Goal: Task Accomplishment & Management: Complete application form

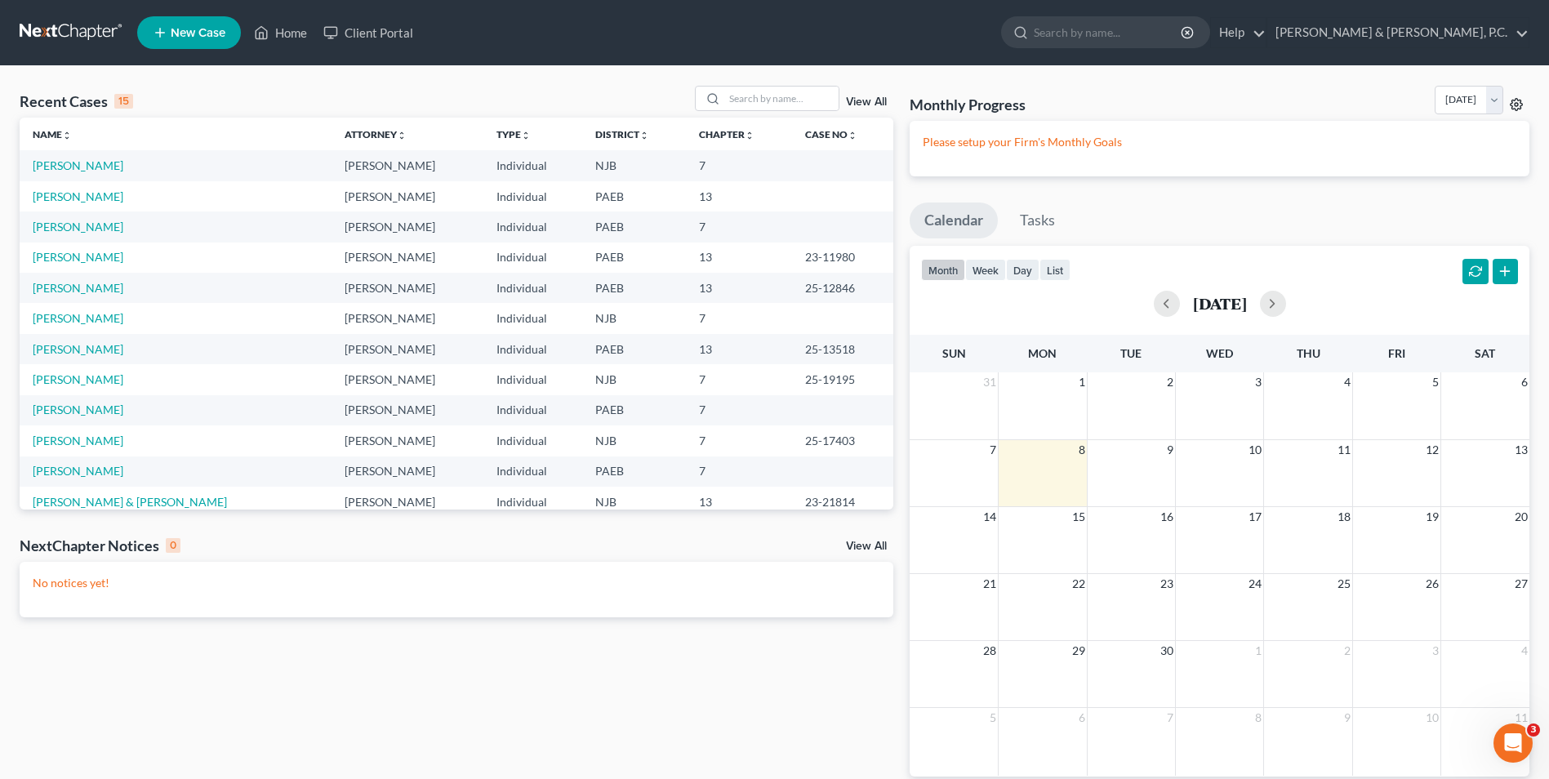
click at [1512, 107] on icon at bounding box center [1516, 104] width 12 height 12
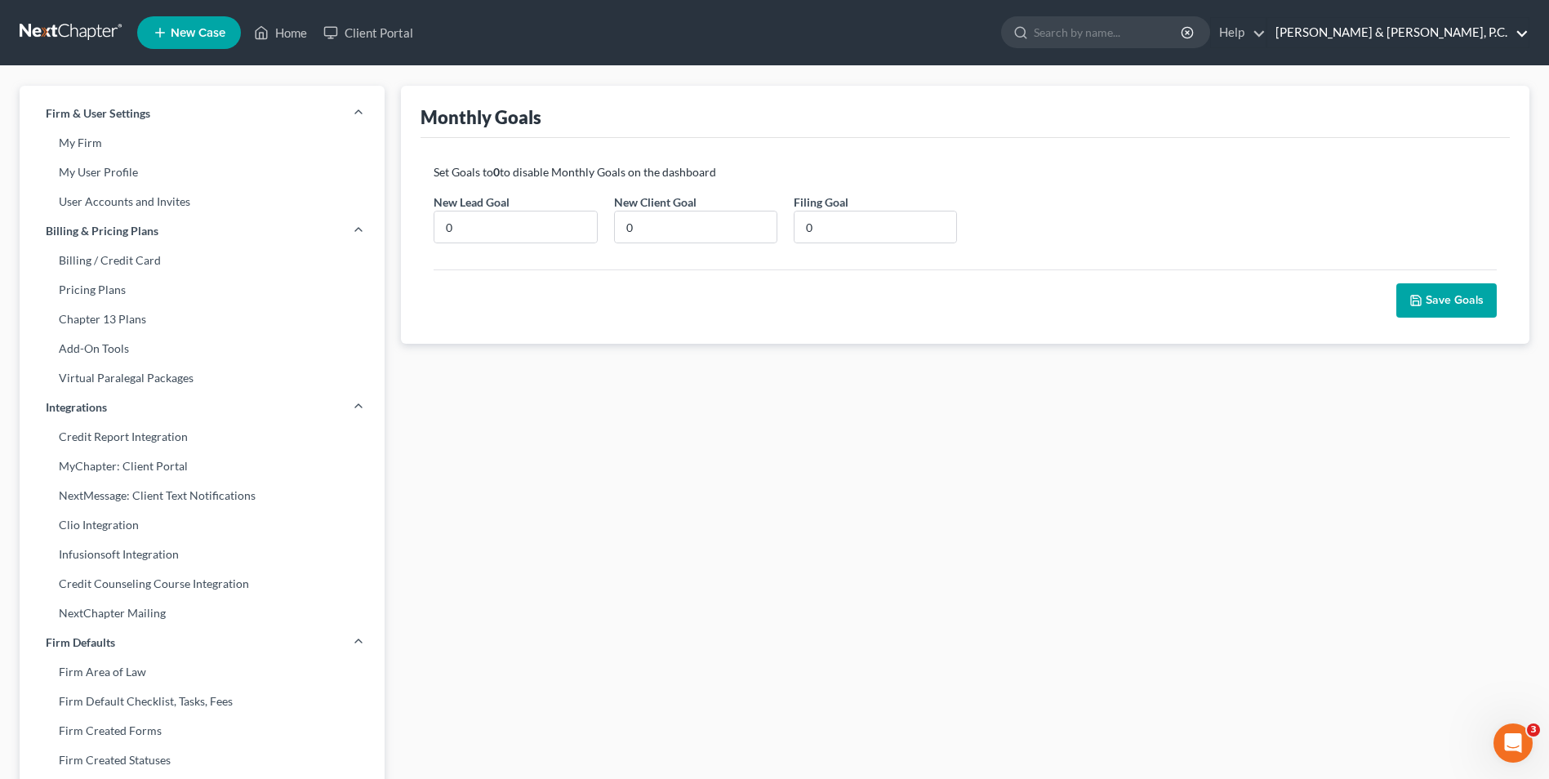
click at [1524, 29] on link "[PERSON_NAME] & [PERSON_NAME], P.C." at bounding box center [1397, 32] width 261 height 29
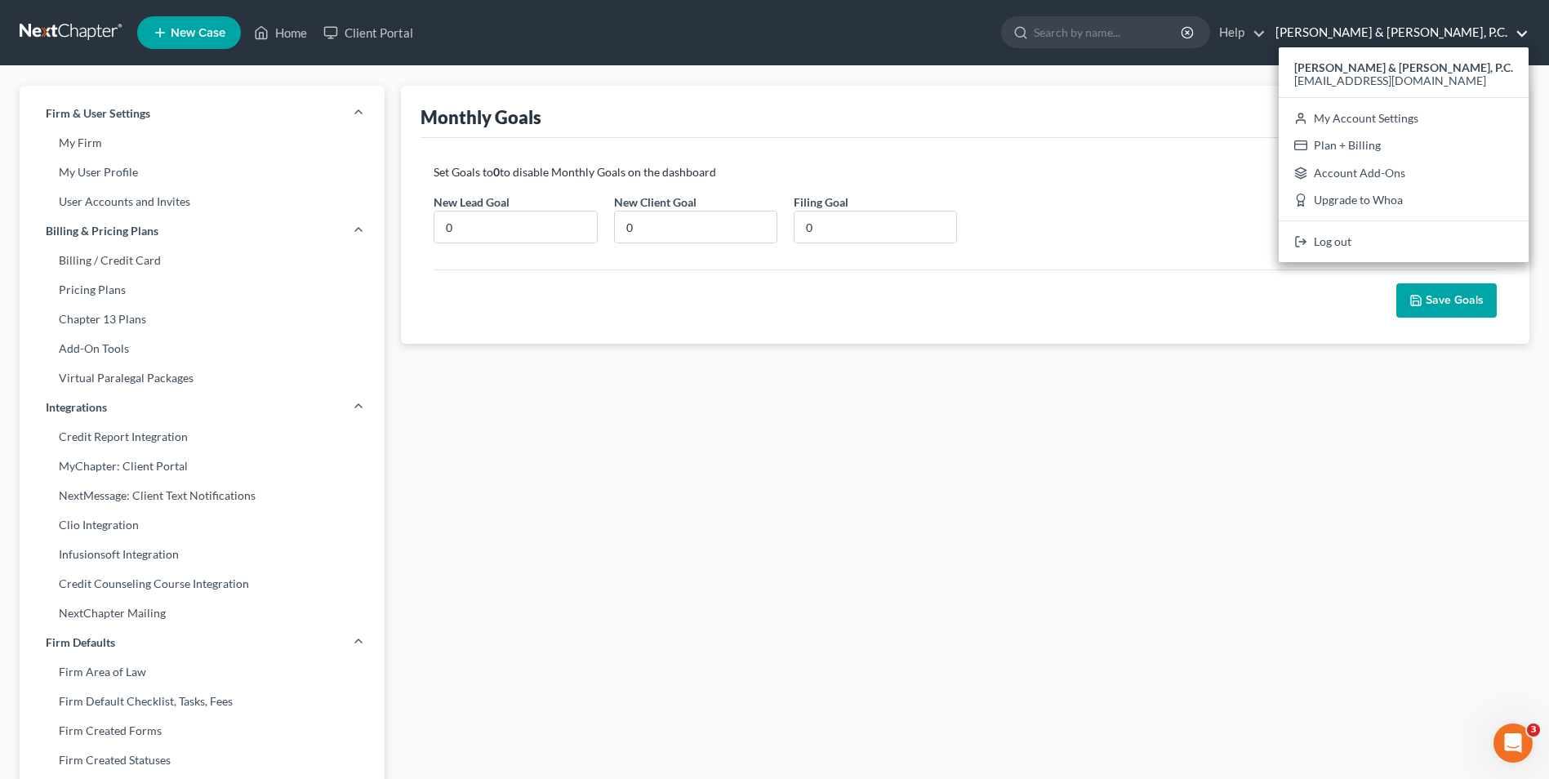
drag, startPoint x: 1349, startPoint y: 466, endPoint x: 1333, endPoint y: 465, distance: 16.4
click at [1349, 466] on div "Case Type: Bankruptcy Bankruptcy Monthly Goals Set Goals to 0 to disable Monthl…" at bounding box center [965, 623] width 1145 height 1074
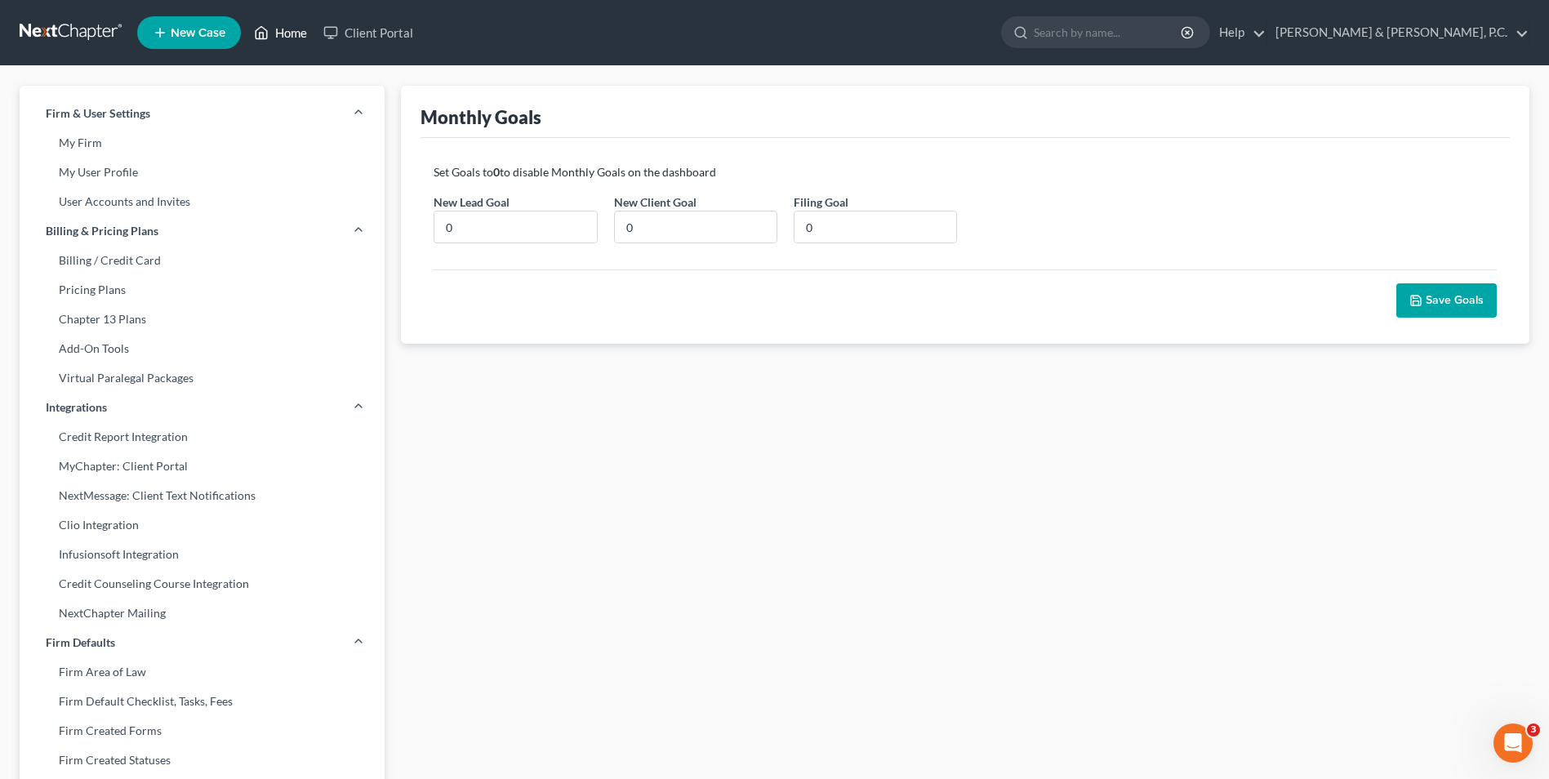
click at [291, 24] on link "Home" at bounding box center [280, 32] width 69 height 29
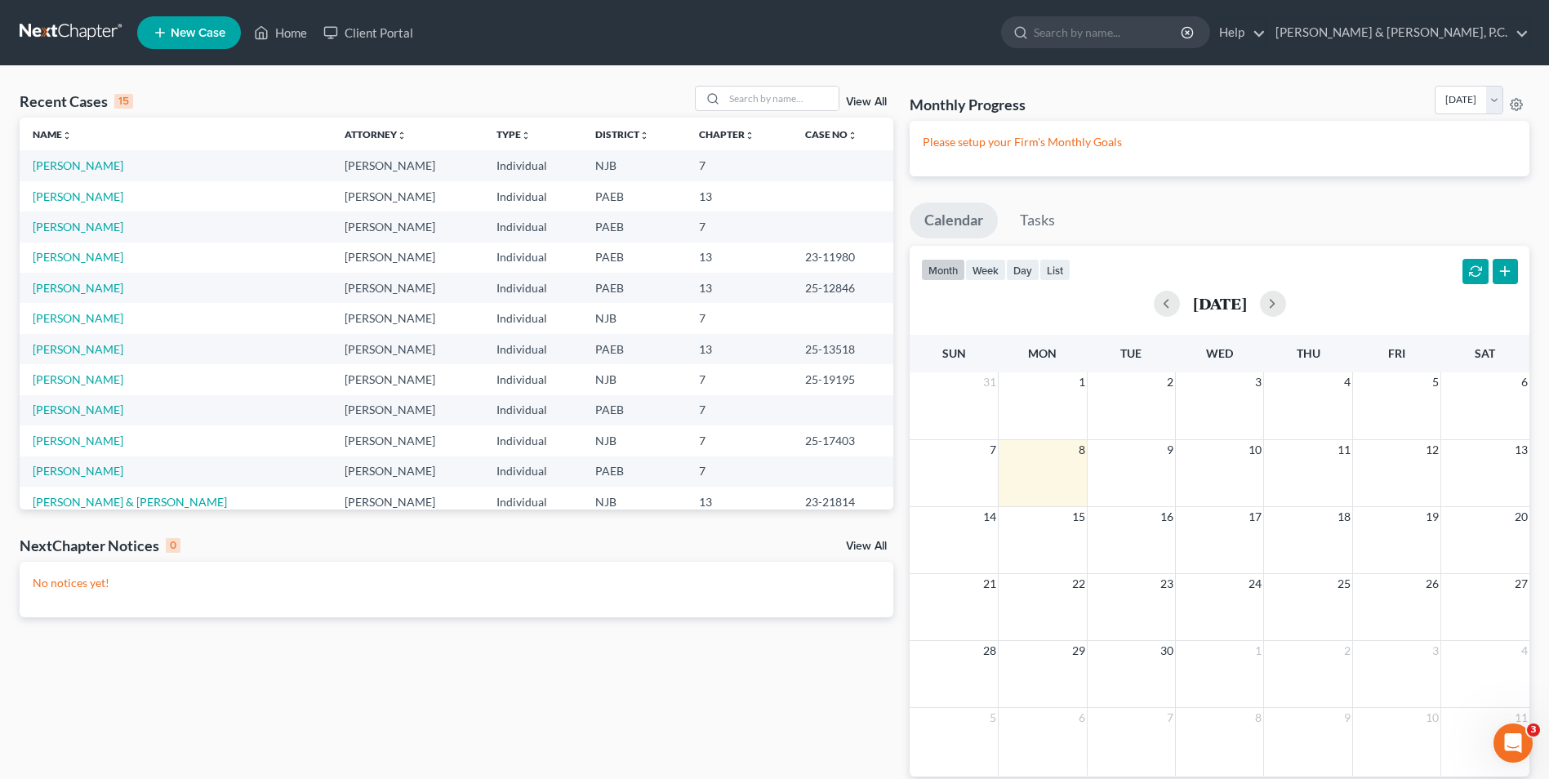
drag, startPoint x: 69, startPoint y: 201, endPoint x: 231, endPoint y: 158, distance: 167.1
click at [217, 161] on td "[PERSON_NAME]" at bounding box center [176, 165] width 312 height 30
click at [81, 230] on link "[PERSON_NAME]" at bounding box center [78, 227] width 91 height 14
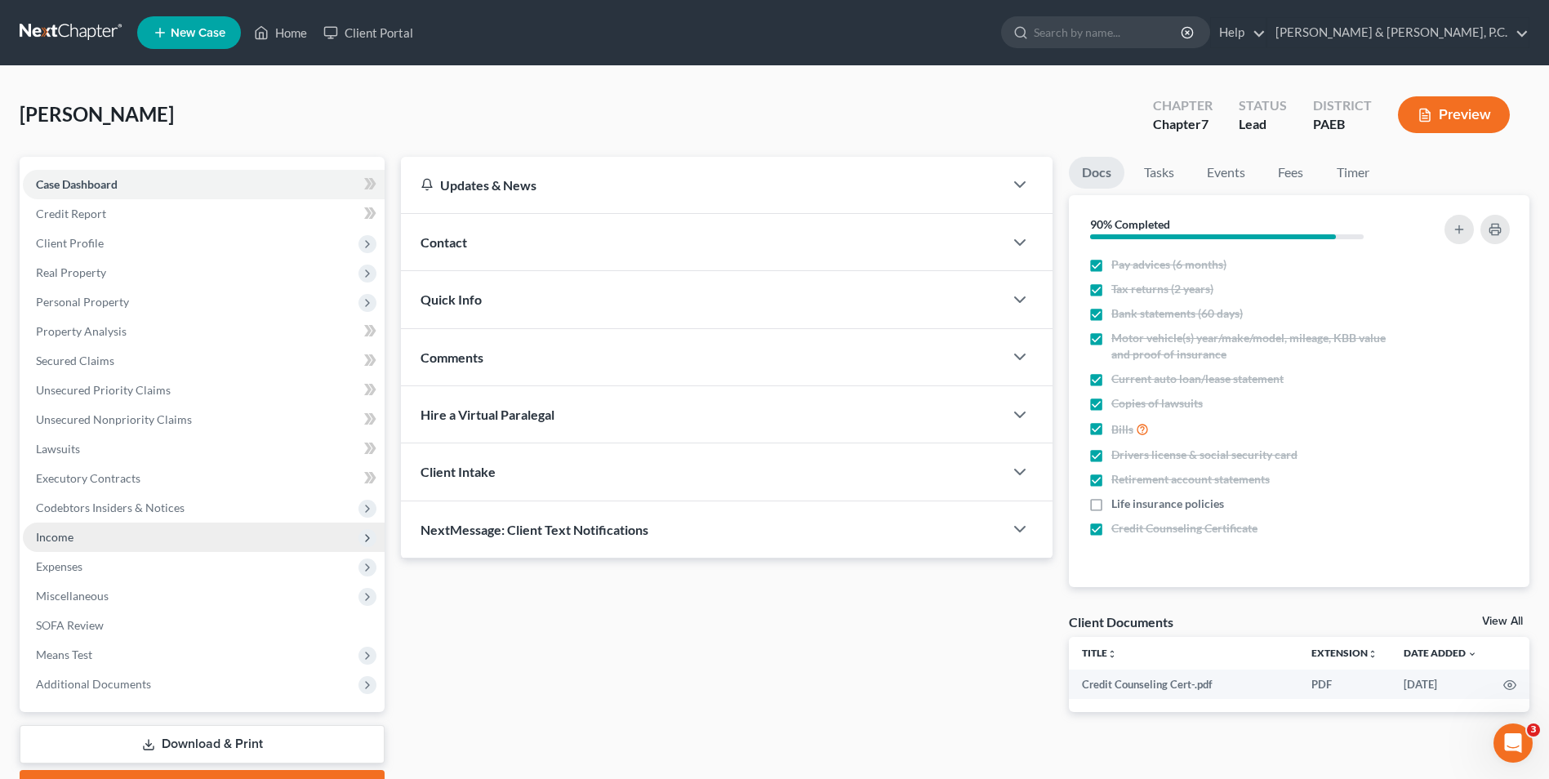
click at [70, 538] on span "Income" at bounding box center [55, 537] width 38 height 14
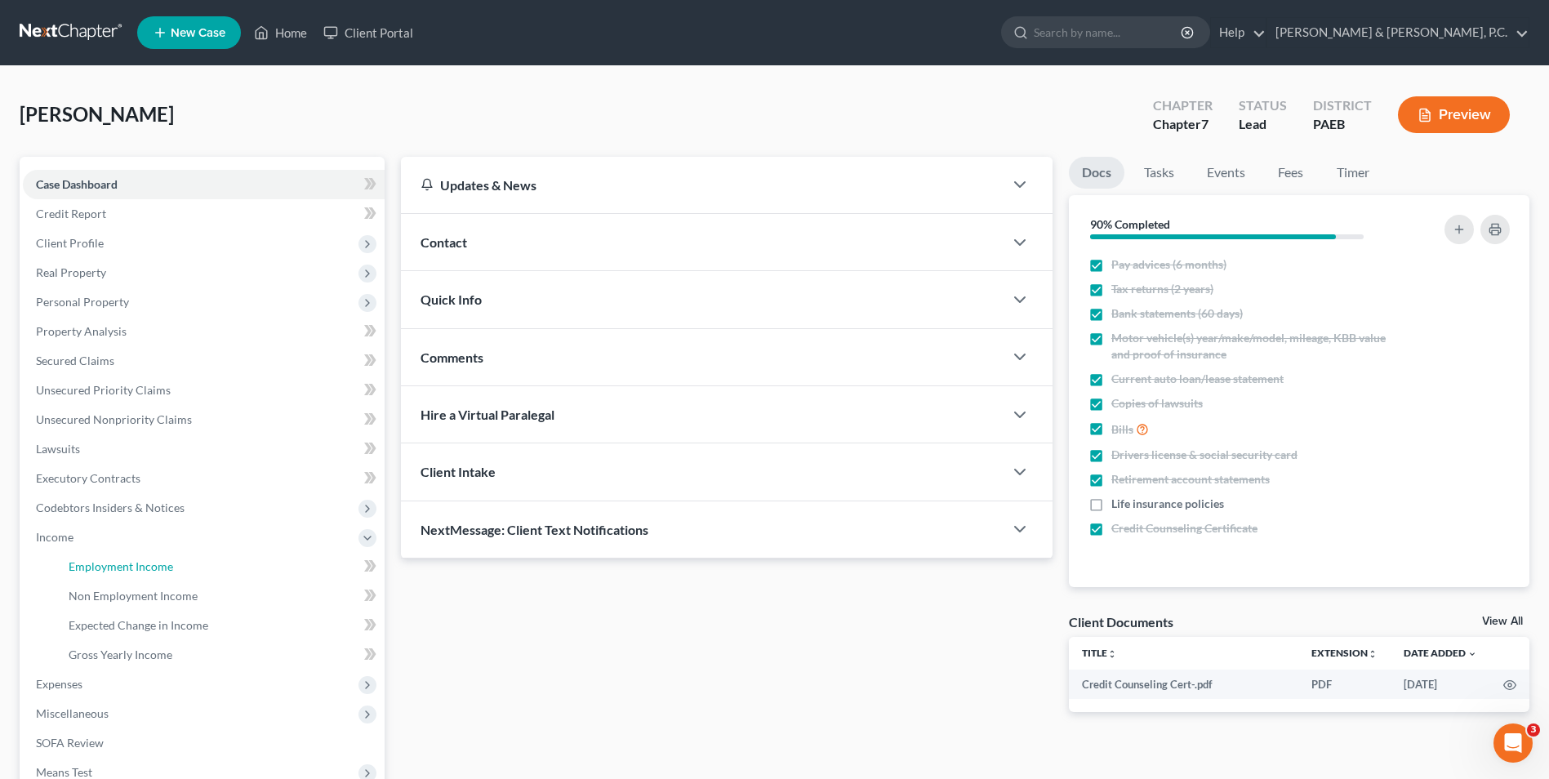
drag, startPoint x: 155, startPoint y: 569, endPoint x: 433, endPoint y: 538, distance: 280.1
click at [156, 569] on span "Employment Income" at bounding box center [121, 566] width 104 height 14
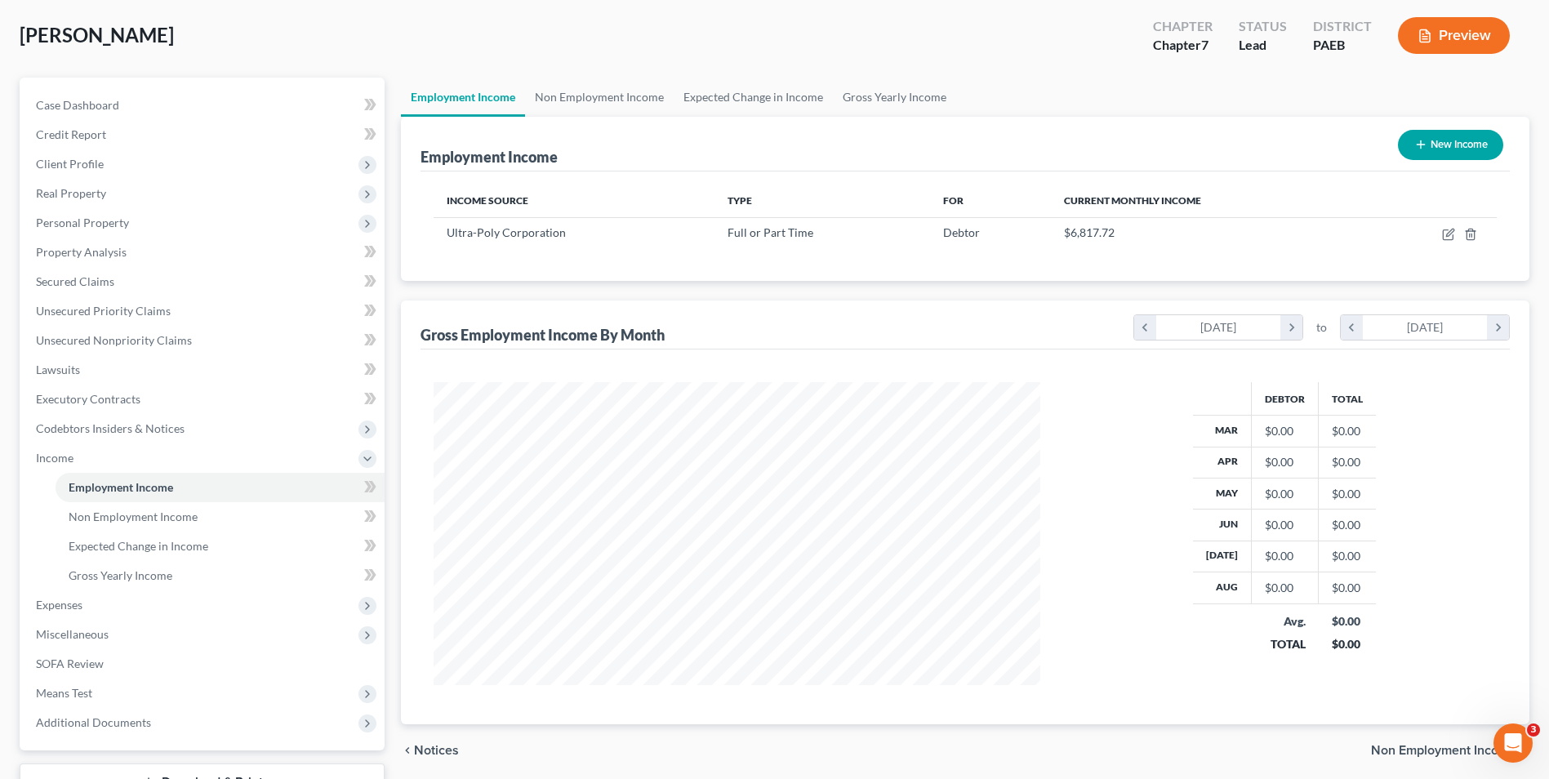
scroll to position [163, 0]
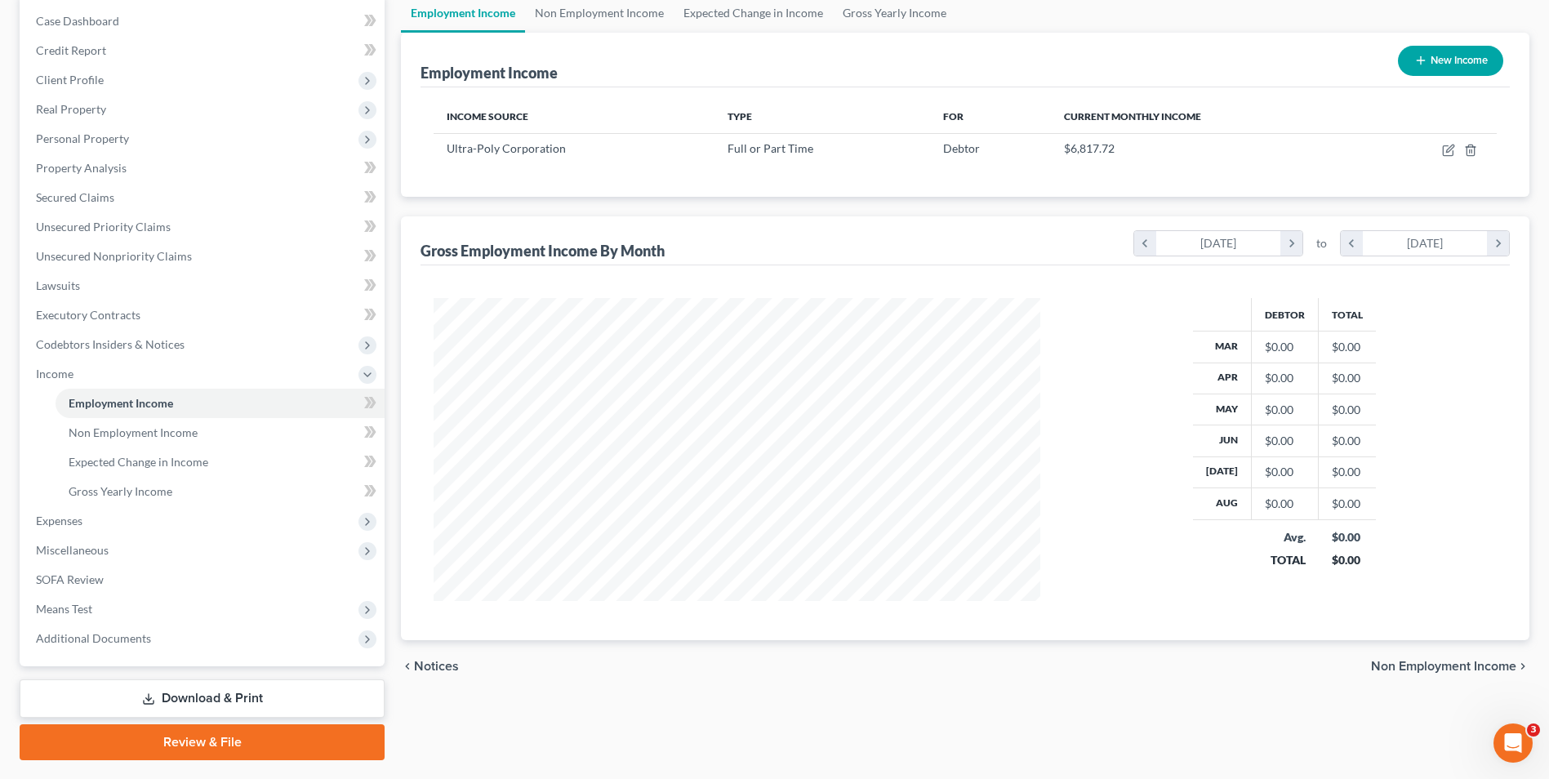
click at [1149, 23] on ul "Employment Income Non Employment Income Expected Change in Income Gross Yearly …" at bounding box center [965, 12] width 1128 height 39
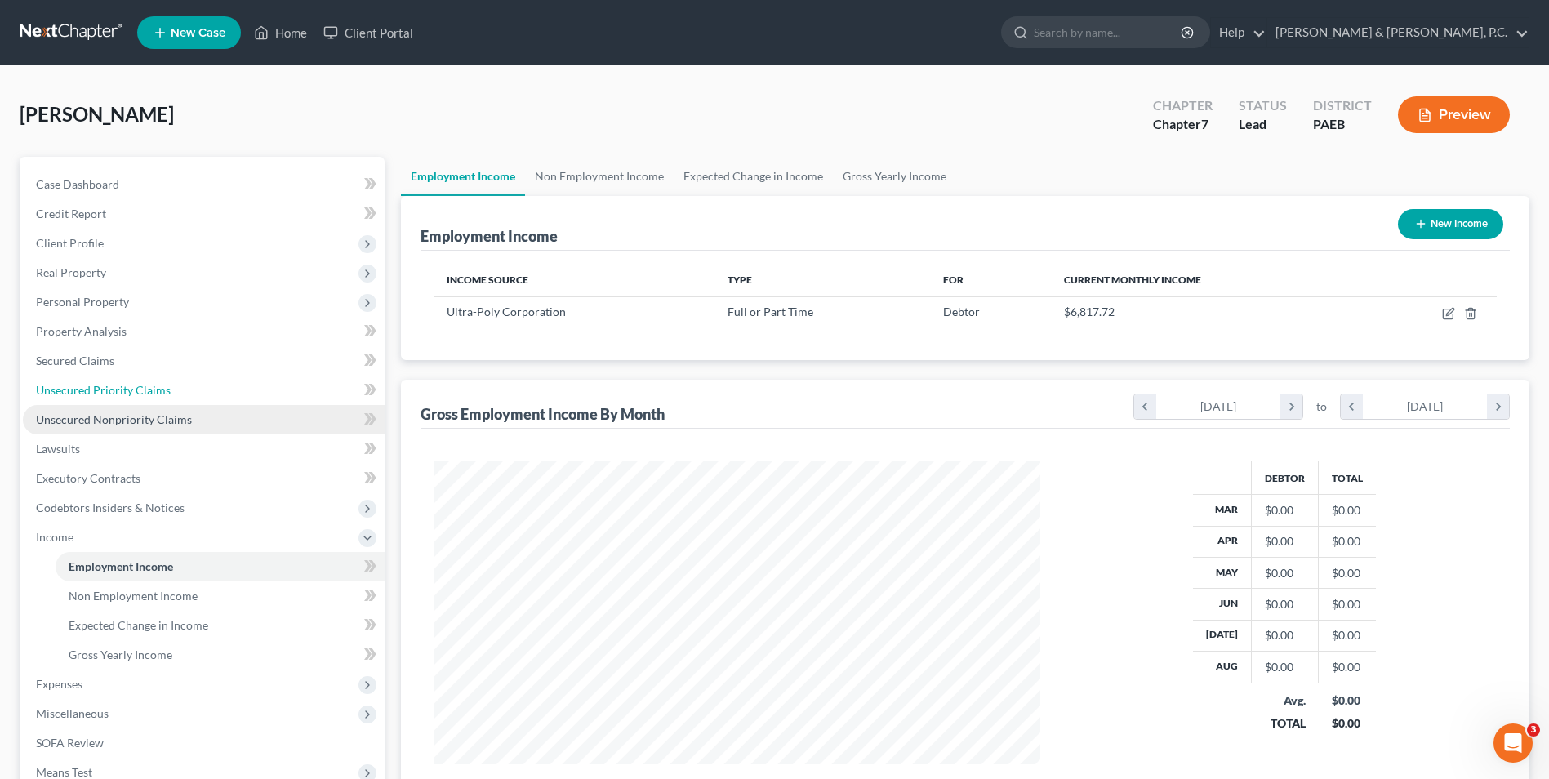
drag, startPoint x: 92, startPoint y: 388, endPoint x: 206, endPoint y: 427, distance: 120.1
click at [92, 388] on span "Unsecured Priority Claims" at bounding box center [103, 390] width 135 height 14
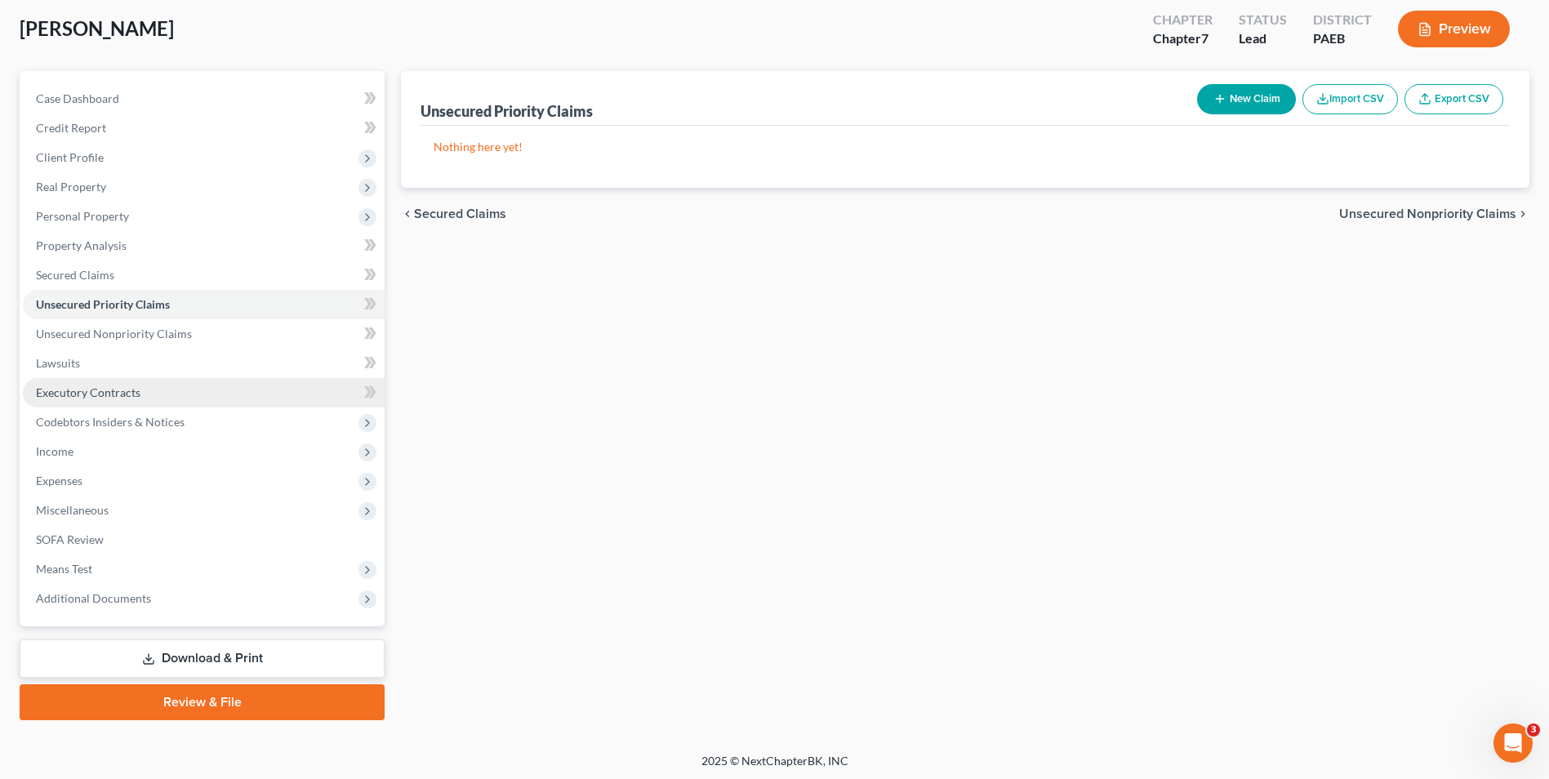
scroll to position [89, 0]
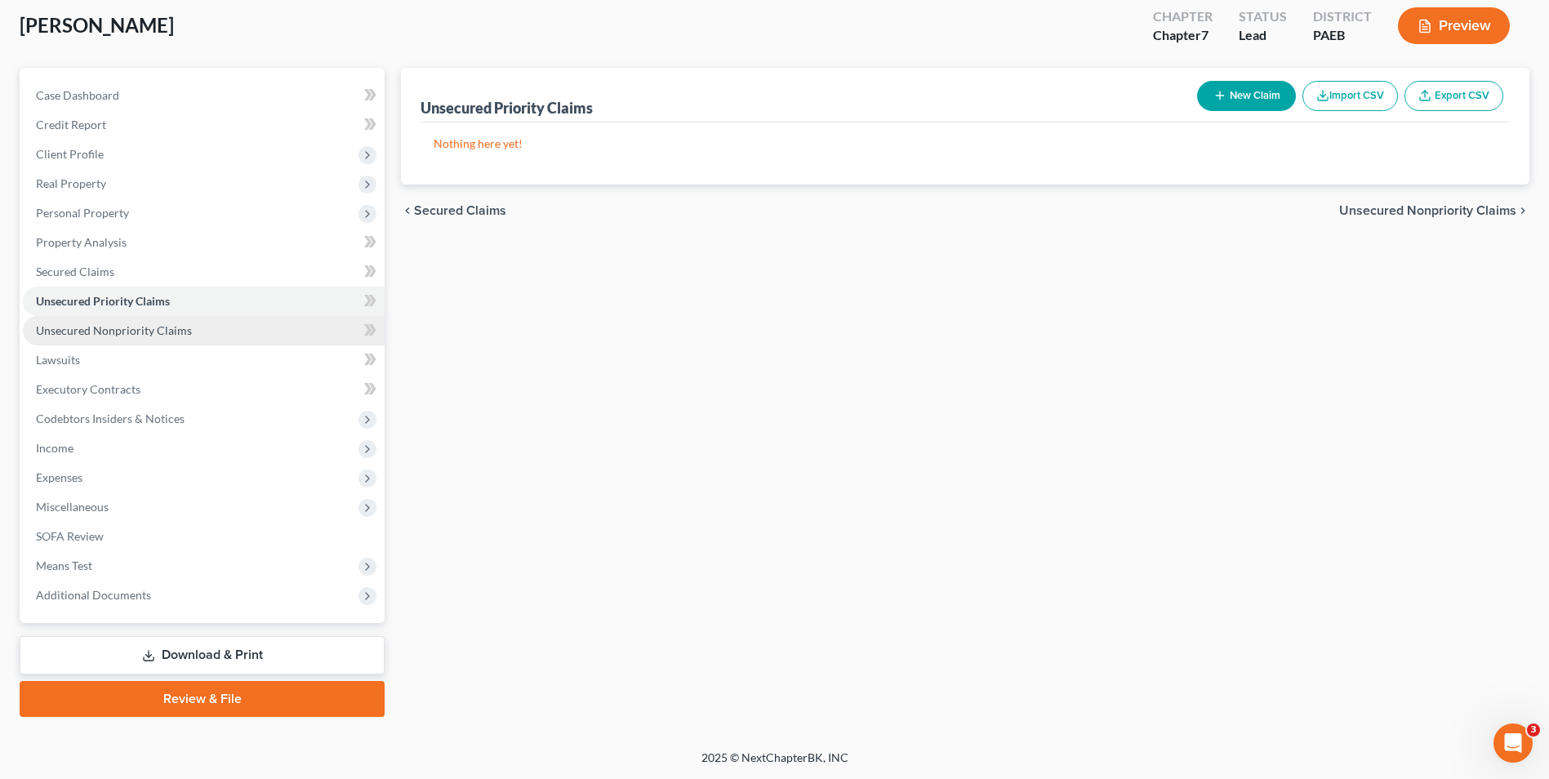
click at [162, 323] on span "Unsecured Nonpriority Claims" at bounding box center [114, 330] width 156 height 14
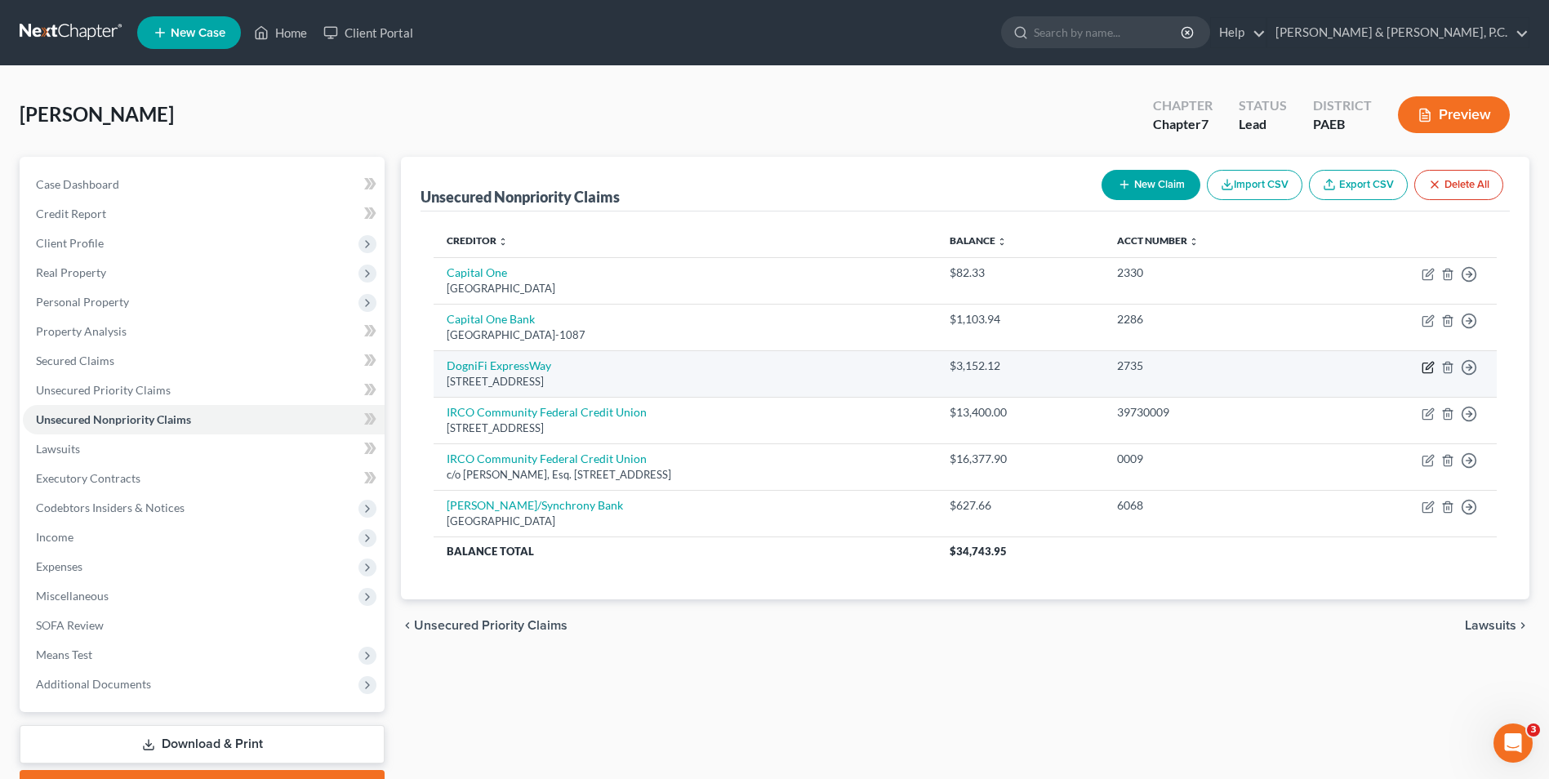
click at [1429, 369] on icon "button" at bounding box center [1427, 367] width 13 height 13
select select "43"
select select "2"
select select "0"
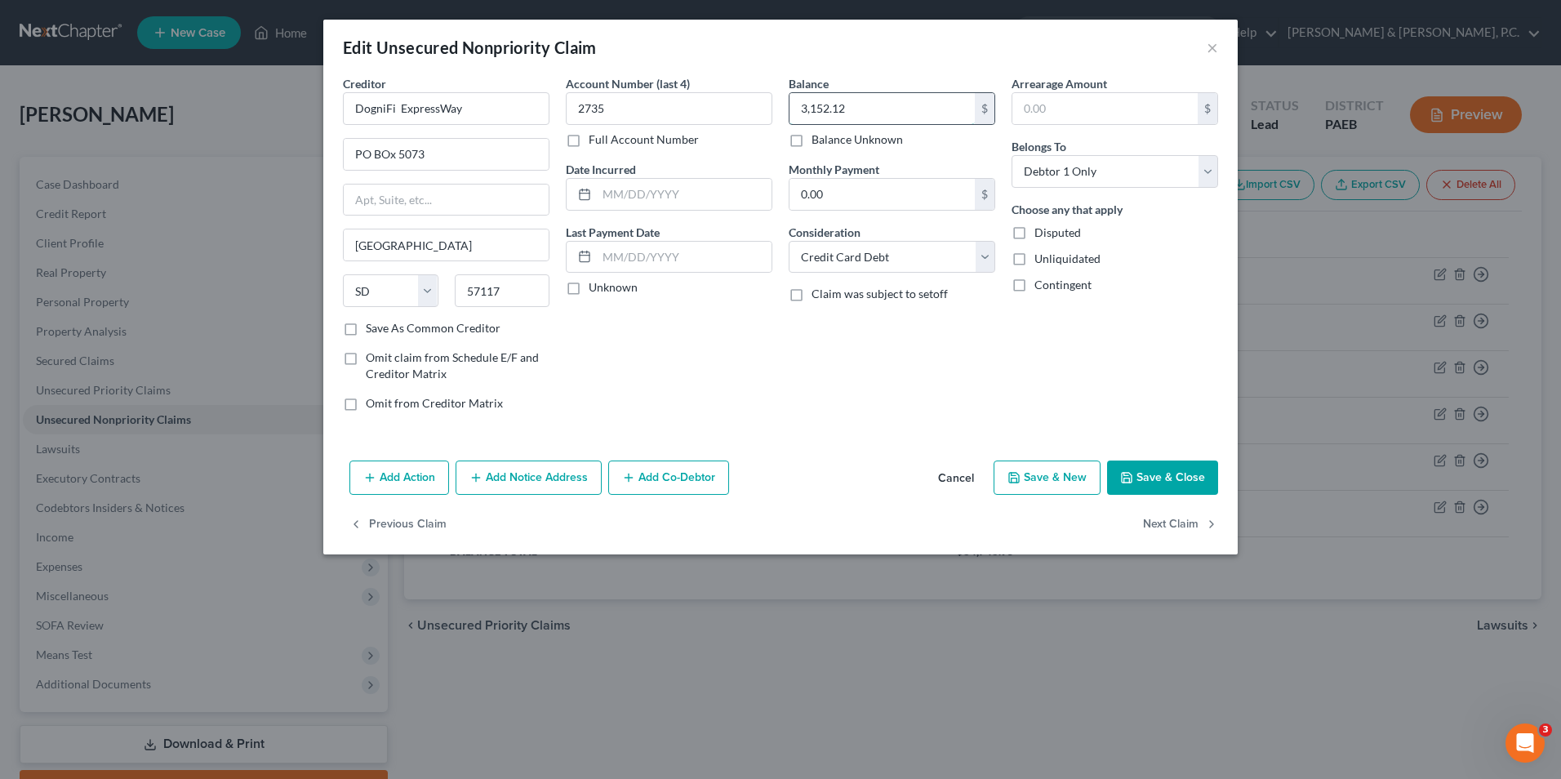
click at [852, 105] on input "3,152.12" at bounding box center [881, 108] width 185 height 31
type input "2,349.99"
click at [1193, 484] on button "Save & Close" at bounding box center [1162, 477] width 111 height 34
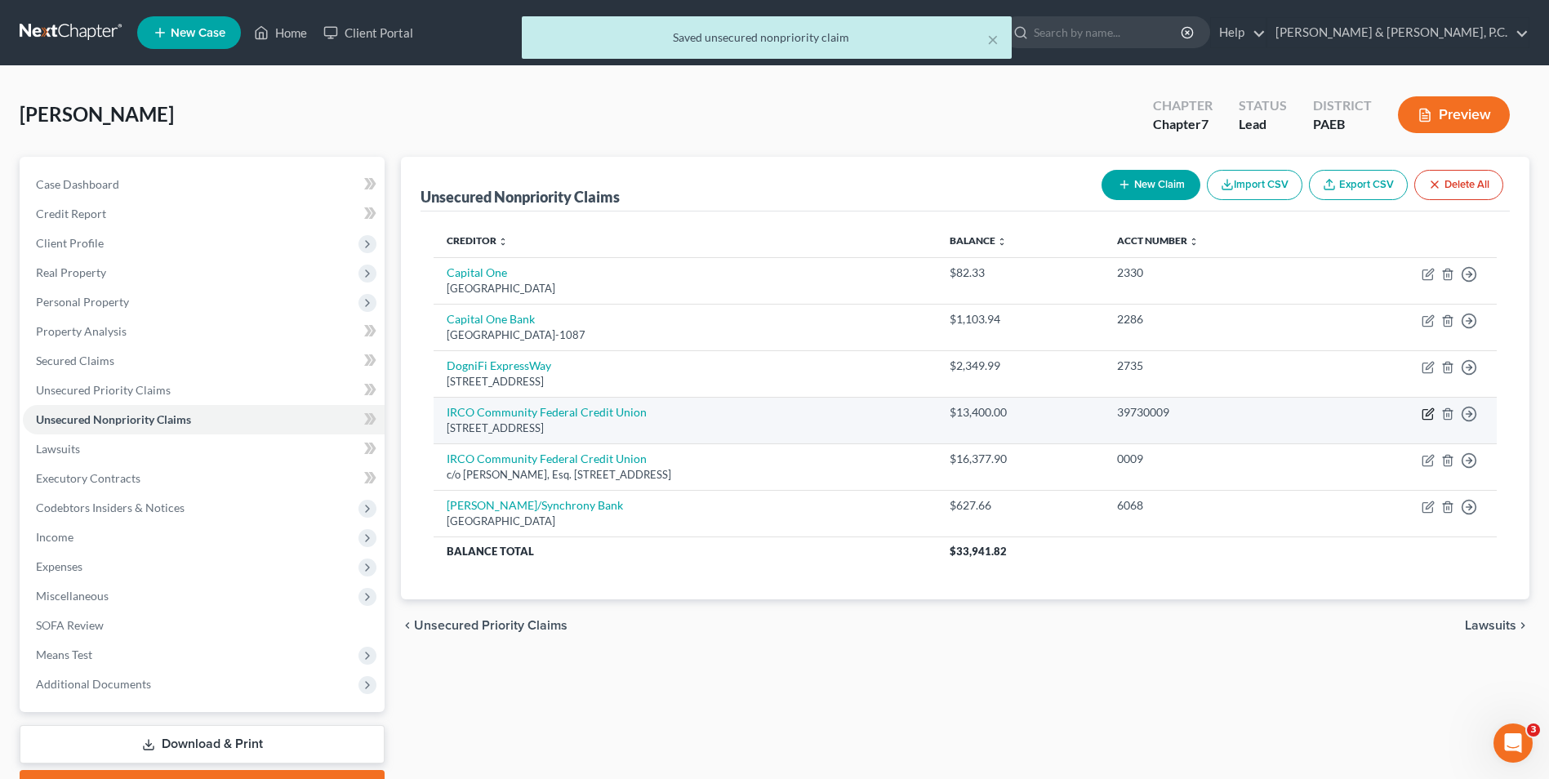
click at [1430, 417] on icon "button" at bounding box center [1427, 413] width 13 height 13
select select "33"
select select "11"
select select "0"
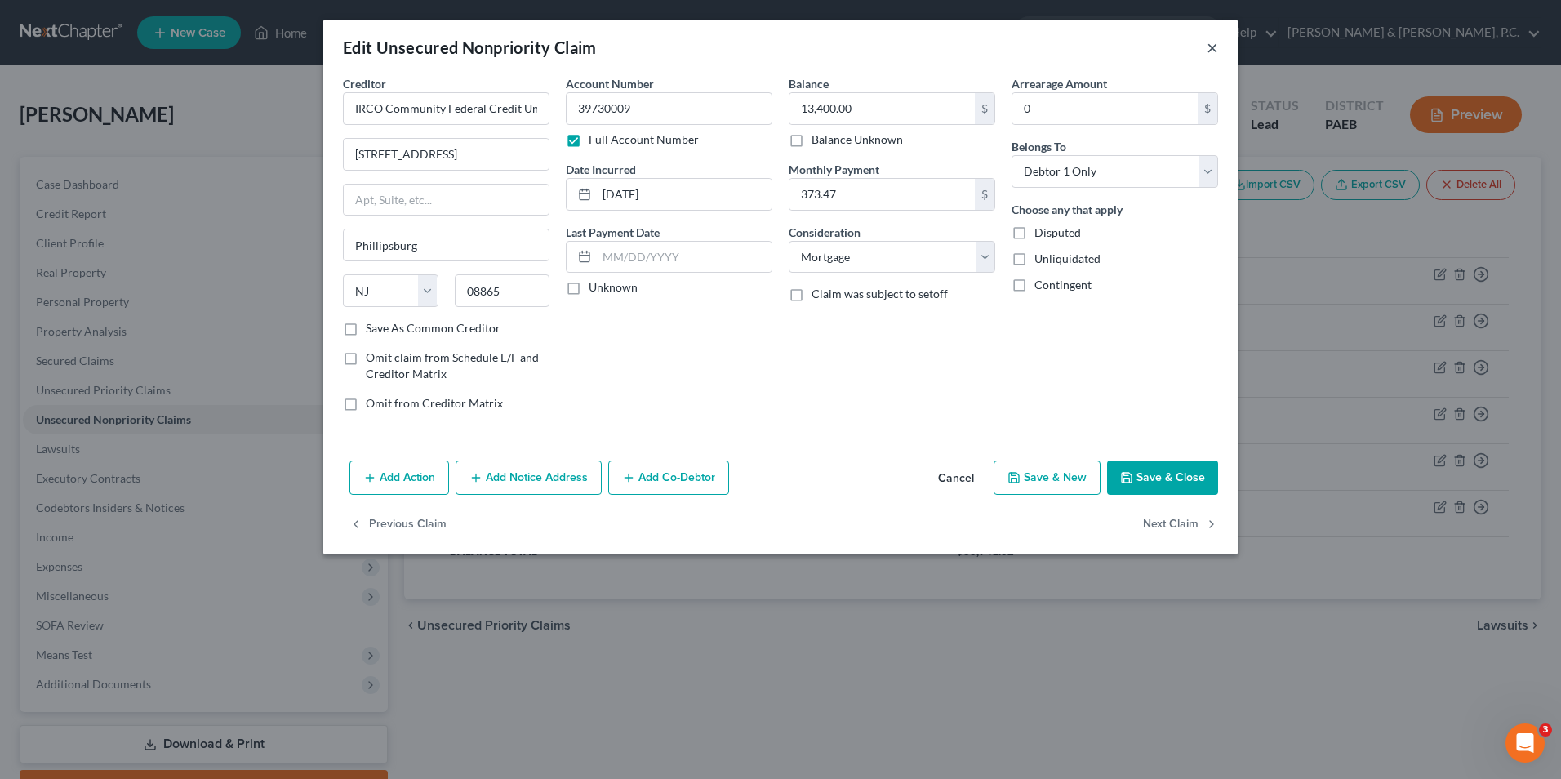
click at [1212, 51] on button "×" at bounding box center [1212, 48] width 11 height 20
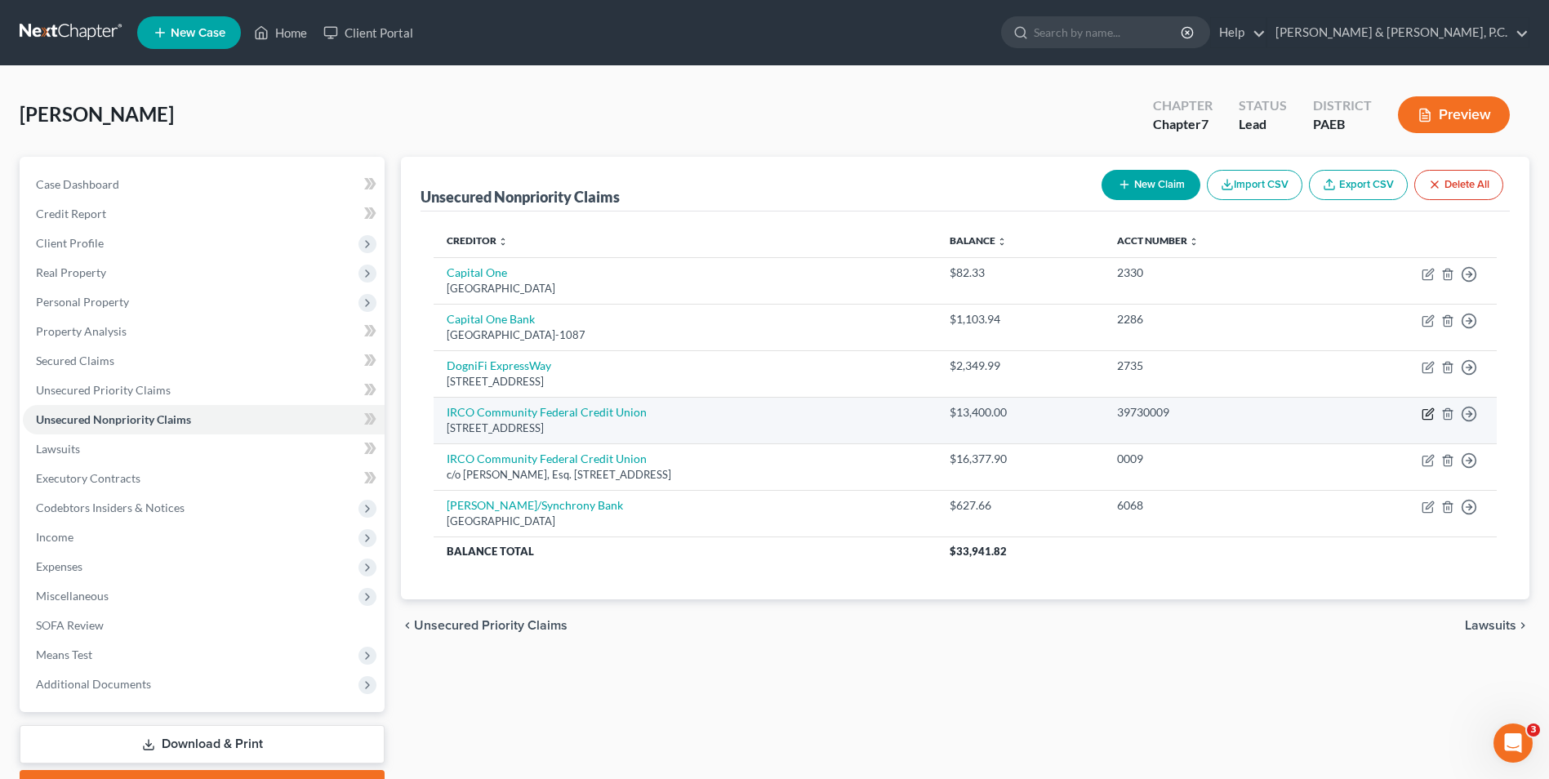
click at [1422, 420] on icon "button" at bounding box center [1427, 413] width 13 height 13
select select "33"
select select "11"
select select "0"
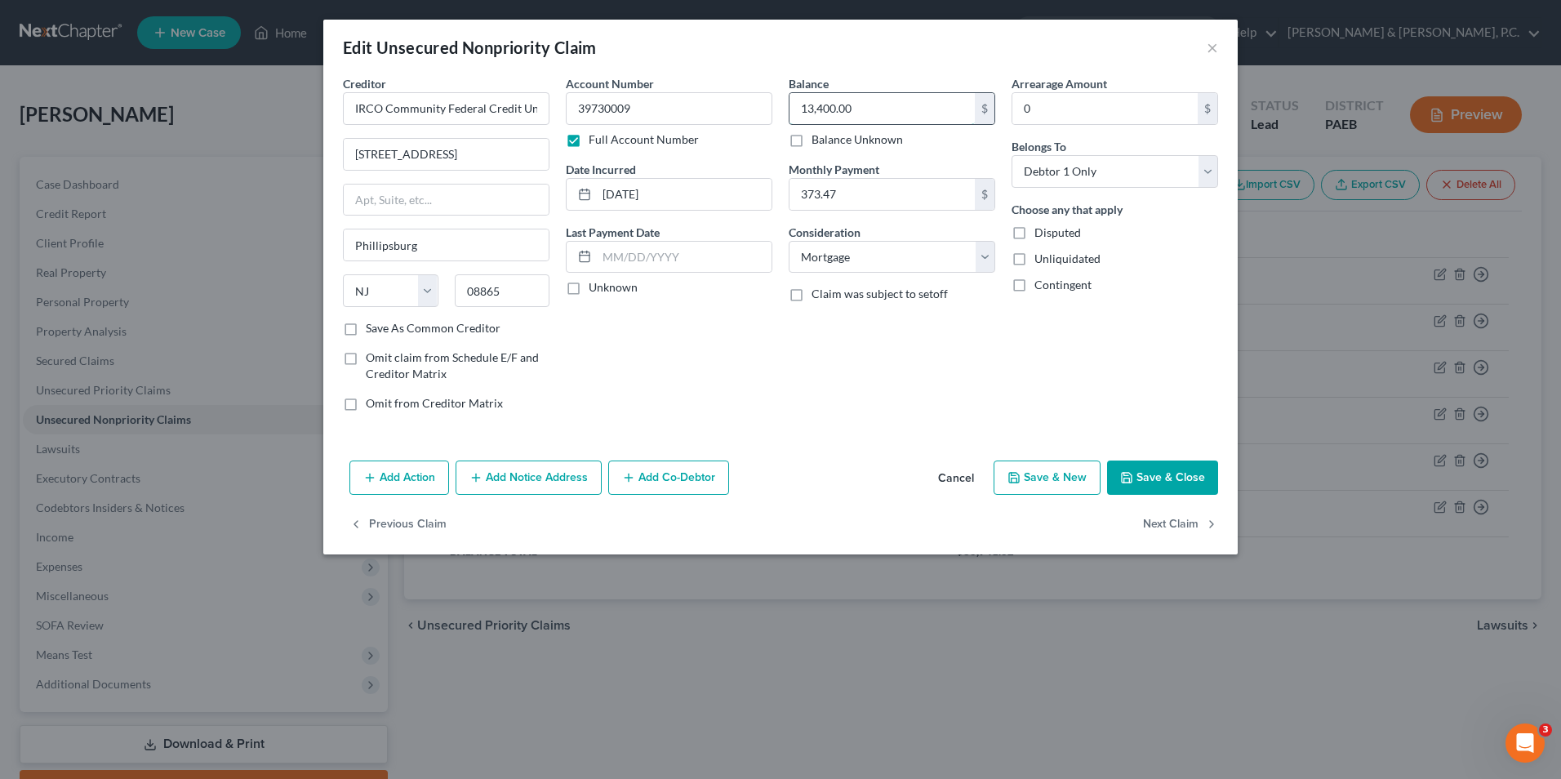
click at [866, 112] on input "13,400.00" at bounding box center [881, 108] width 185 height 31
type input "9,081.41"
click at [1199, 482] on button "Save & Close" at bounding box center [1162, 477] width 111 height 34
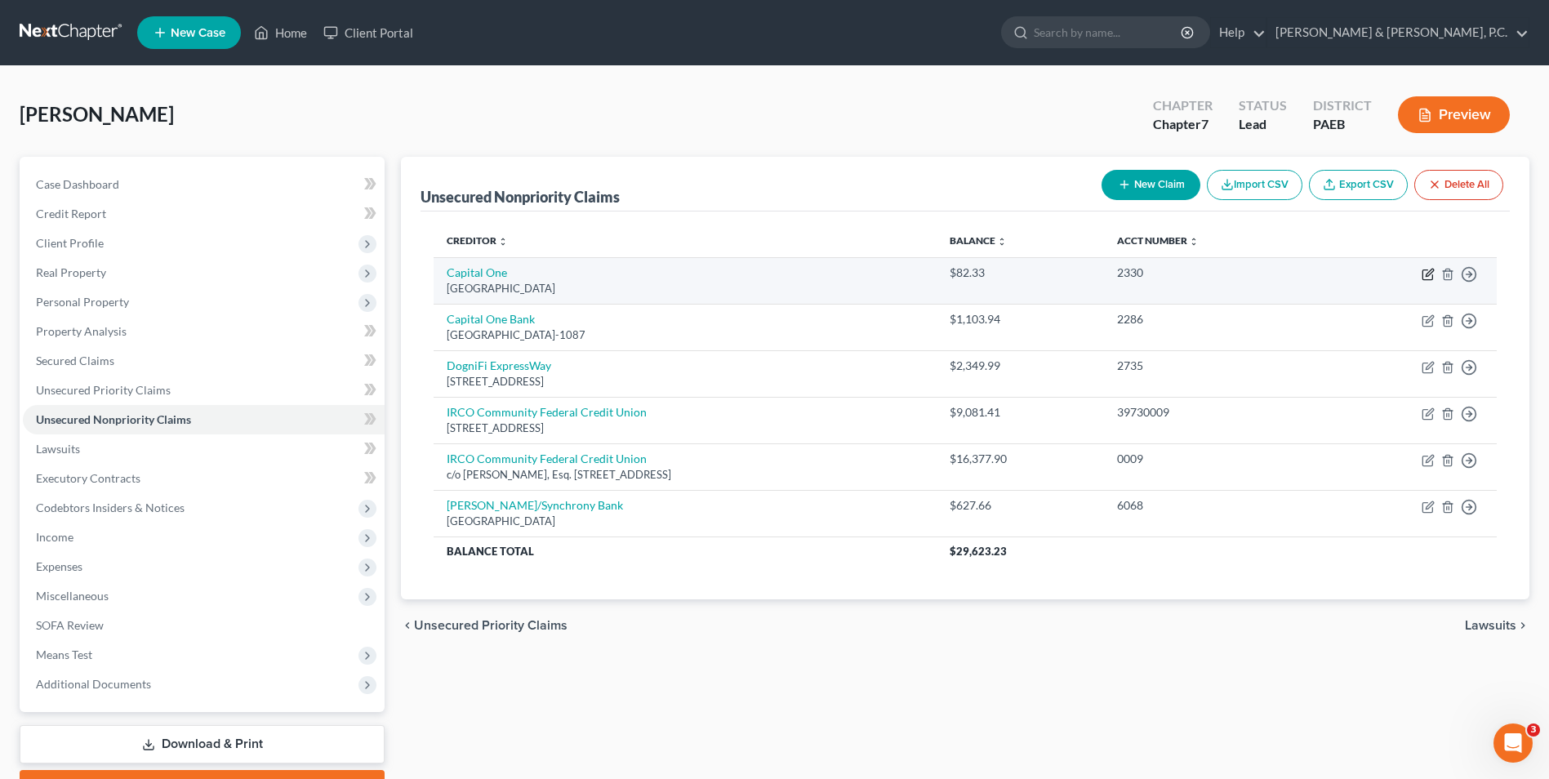
click at [1430, 273] on icon "button" at bounding box center [1428, 272] width 7 height 7
select select "28"
select select "2"
select select "0"
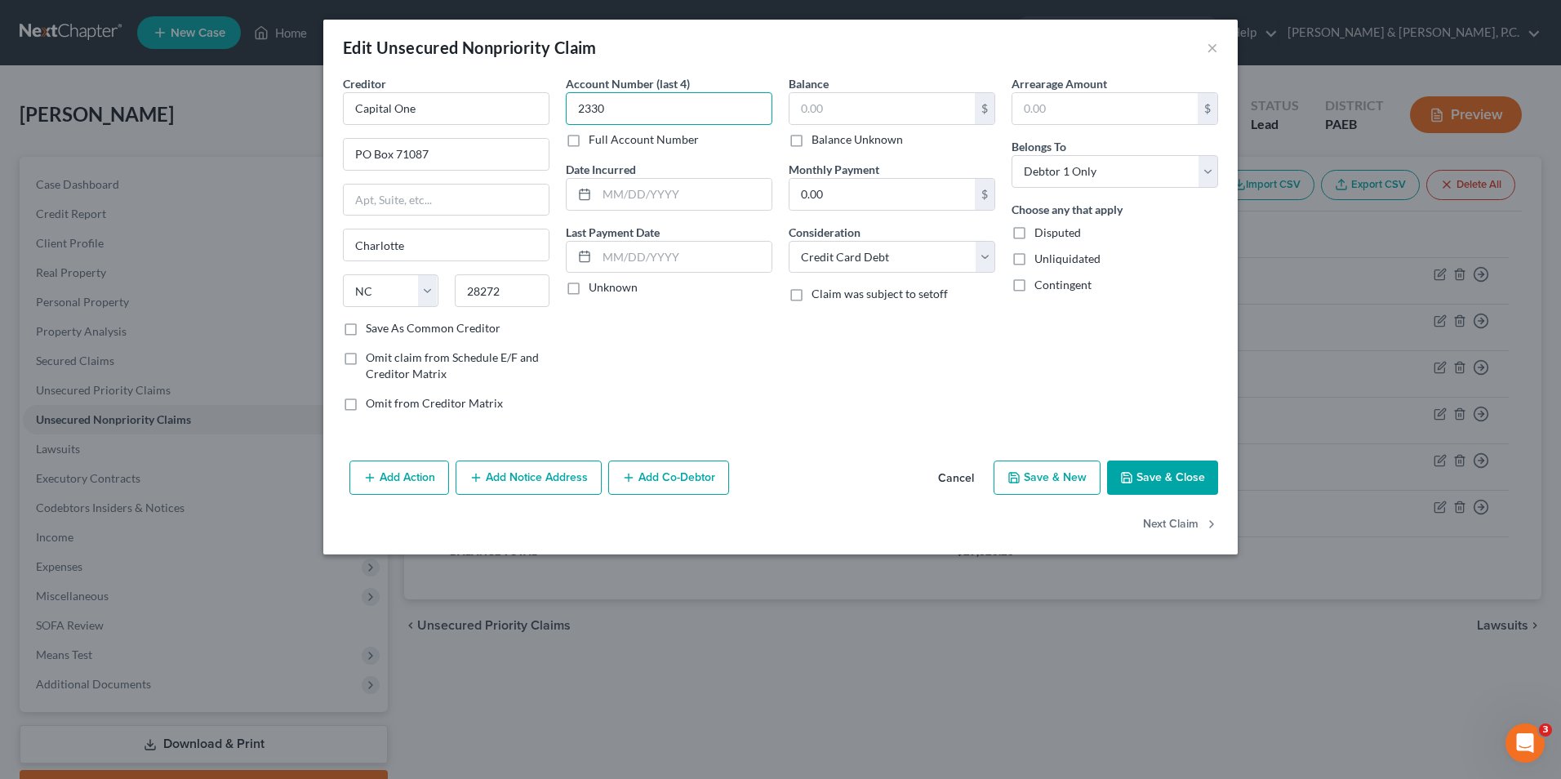
type input "2330"
click at [859, 118] on input "text" at bounding box center [881, 108] width 185 height 31
type input "93.04"
click at [1158, 487] on button "Save & Close" at bounding box center [1162, 477] width 111 height 34
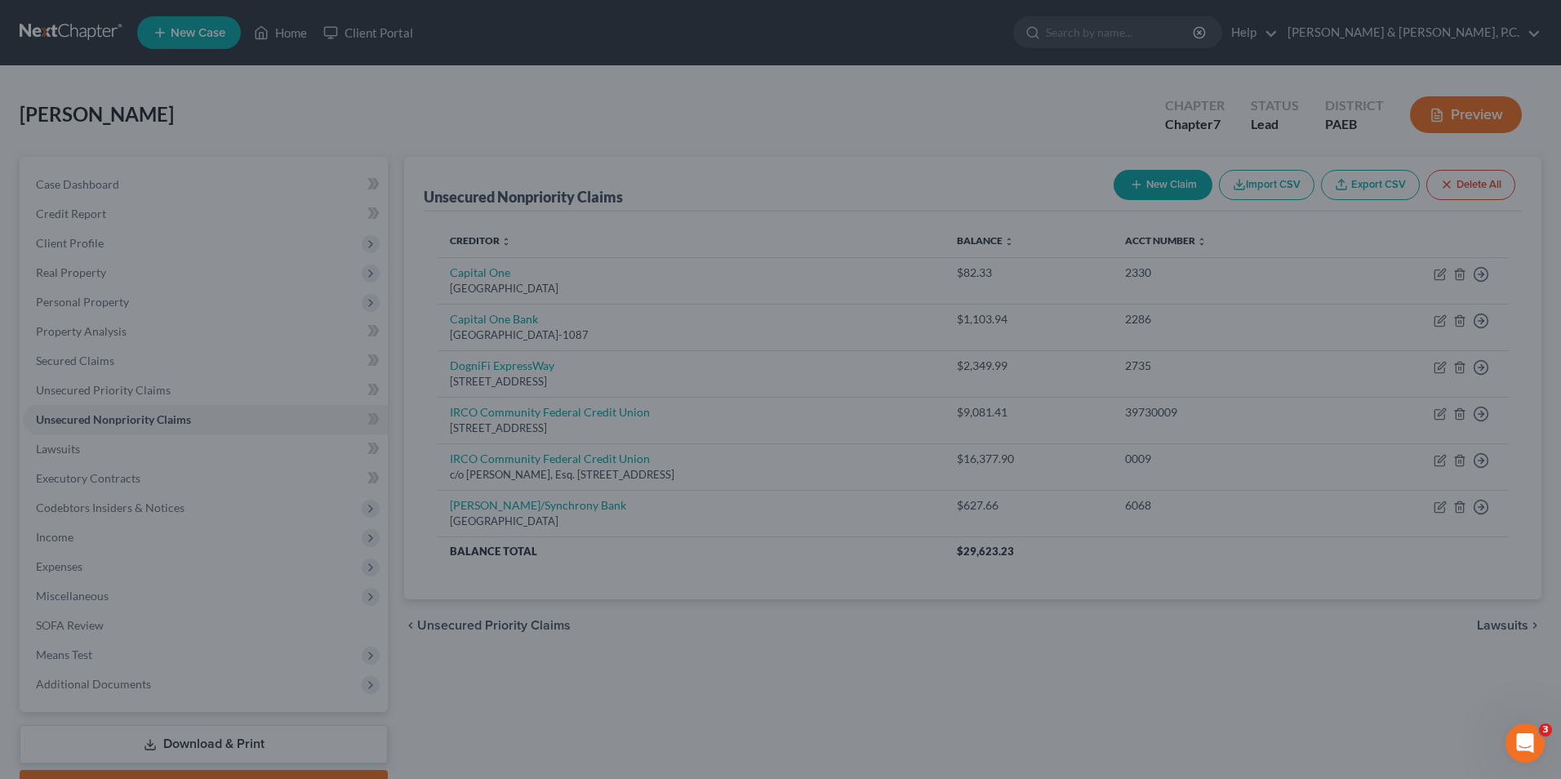
type input "0"
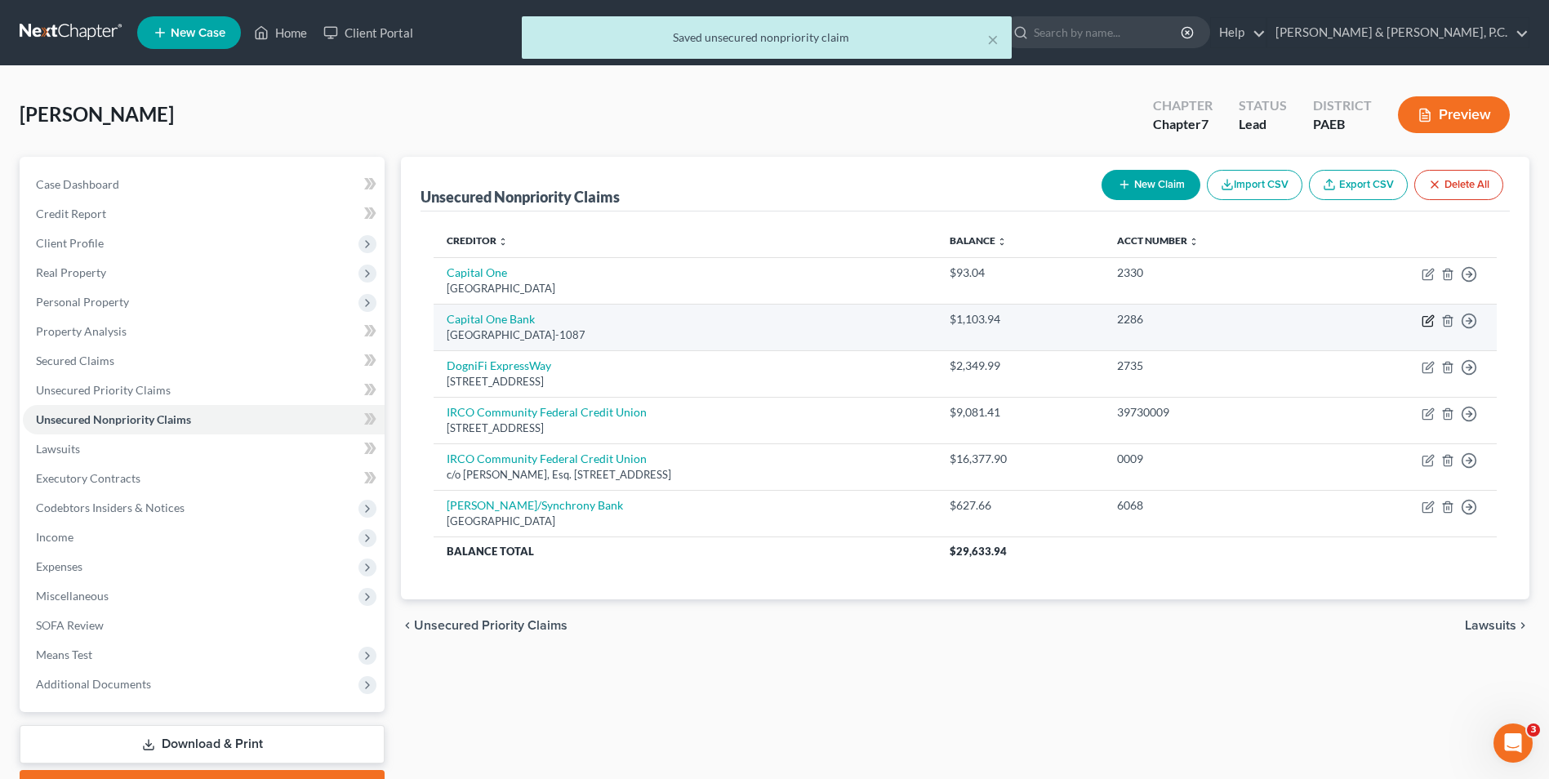
click at [1431, 323] on icon "button" at bounding box center [1427, 320] width 13 height 13
select select "28"
select select "2"
select select "0"
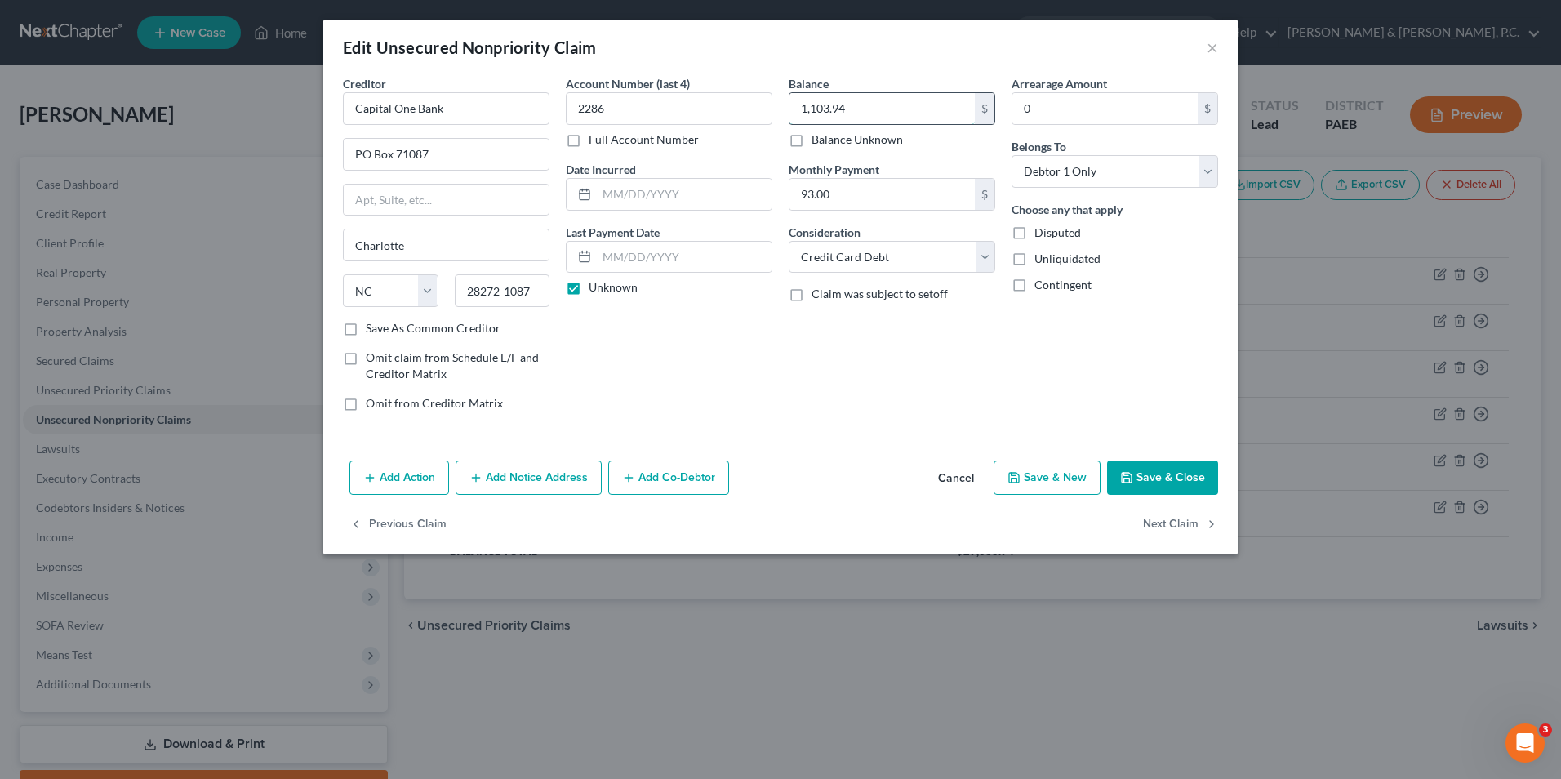
click at [867, 115] on input "1,103.94" at bounding box center [881, 108] width 185 height 31
type input "852.89"
click at [1168, 484] on button "Save & Close" at bounding box center [1162, 477] width 111 height 34
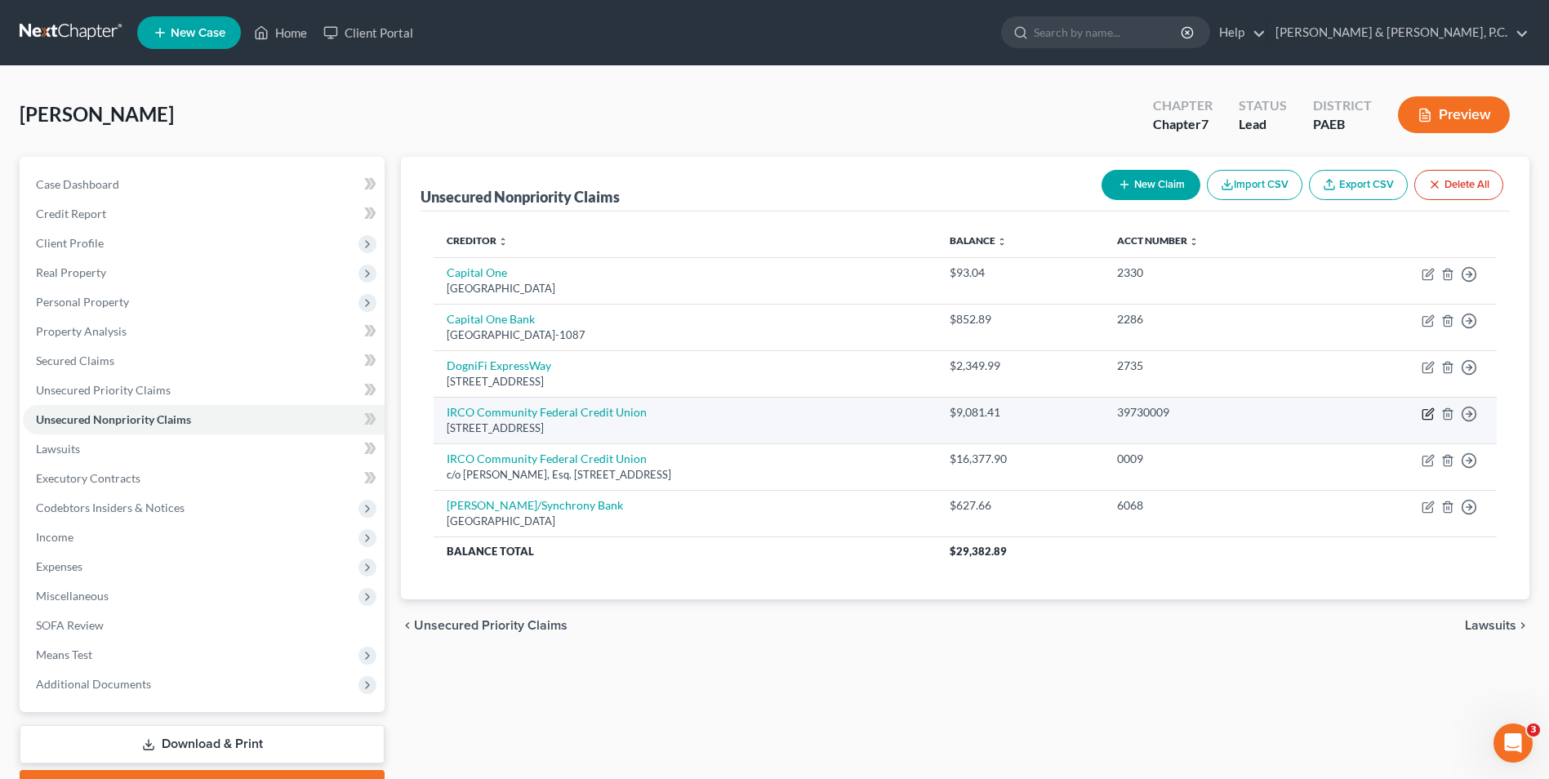
click at [1425, 412] on icon "button" at bounding box center [1427, 413] width 13 height 13
select select "33"
select select "11"
select select "0"
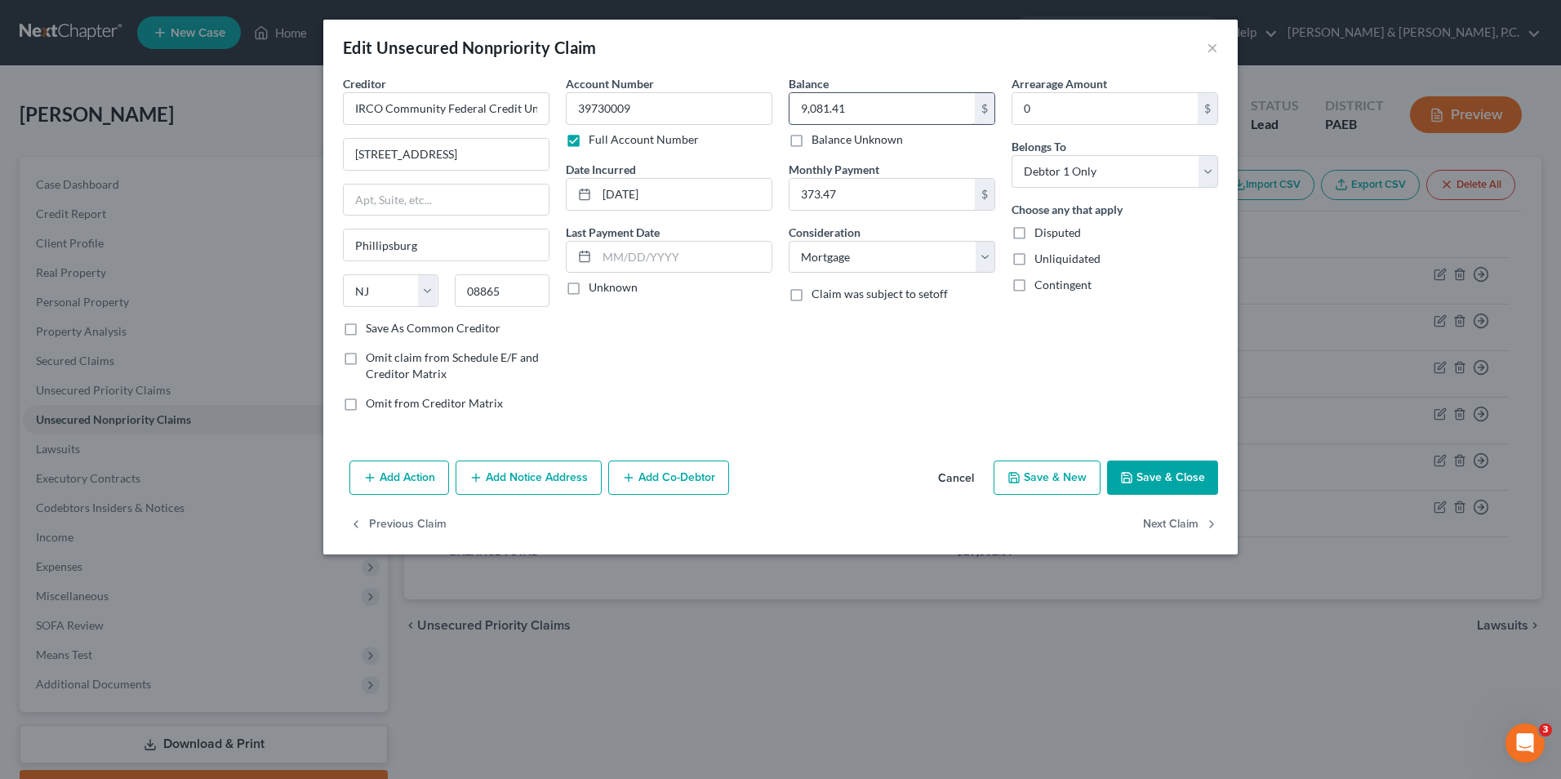
click at [857, 106] on input "9,081.41" at bounding box center [881, 108] width 185 height 31
type input "12,210.13"
click at [985, 258] on select "Select Cable / Satellite Services Collection Agency Credit Card Debt Debt Couns…" at bounding box center [892, 257] width 207 height 33
select select "10"
click at [789, 241] on select "Select Cable / Satellite Services Collection Agency Credit Card Debt Debt Couns…" at bounding box center [892, 257] width 207 height 33
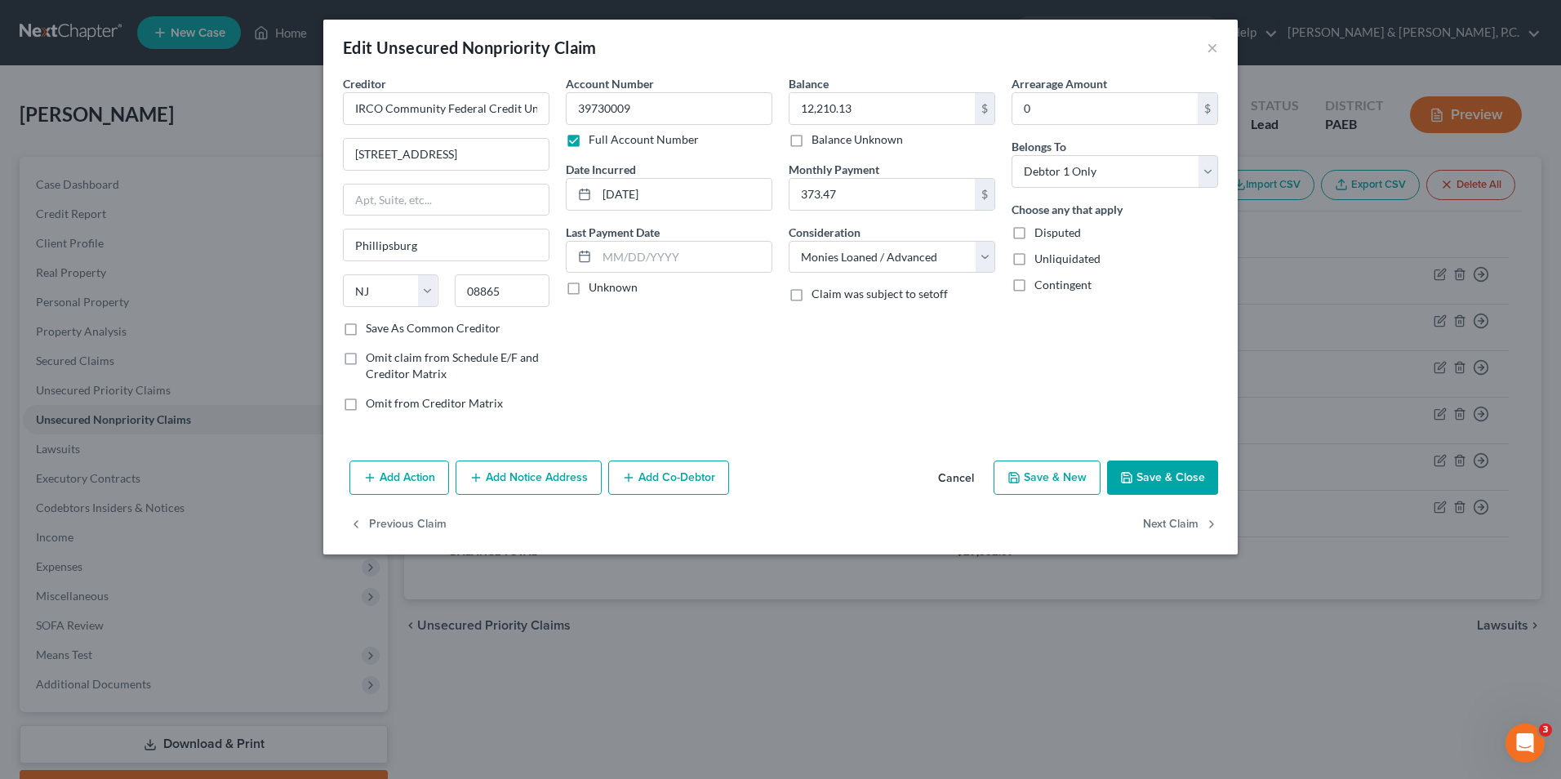
click at [1155, 472] on button "Save & Close" at bounding box center [1162, 477] width 111 height 34
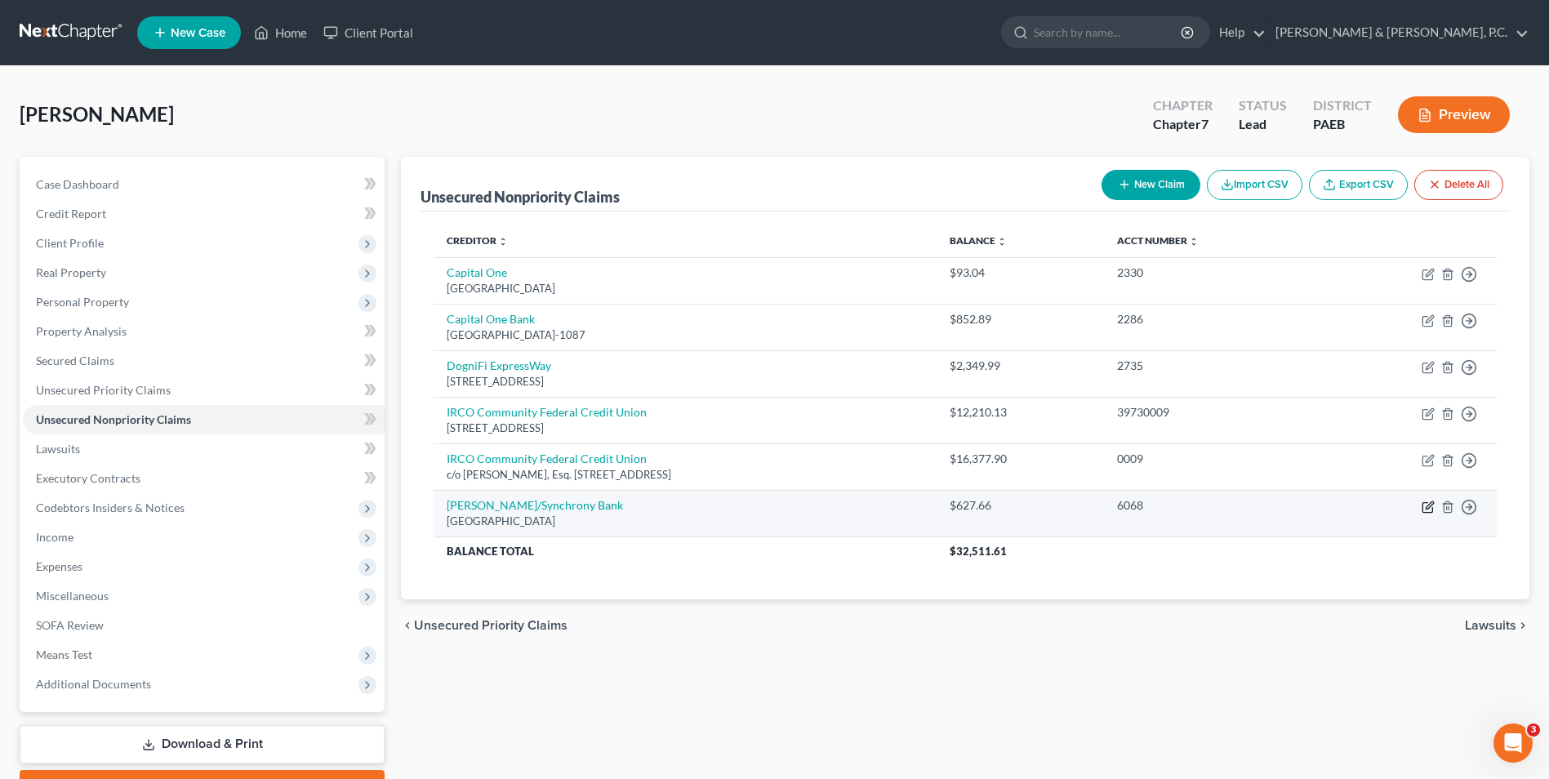
click at [1427, 509] on icon "button" at bounding box center [1427, 506] width 13 height 13
select select "45"
select select "2"
select select "0"
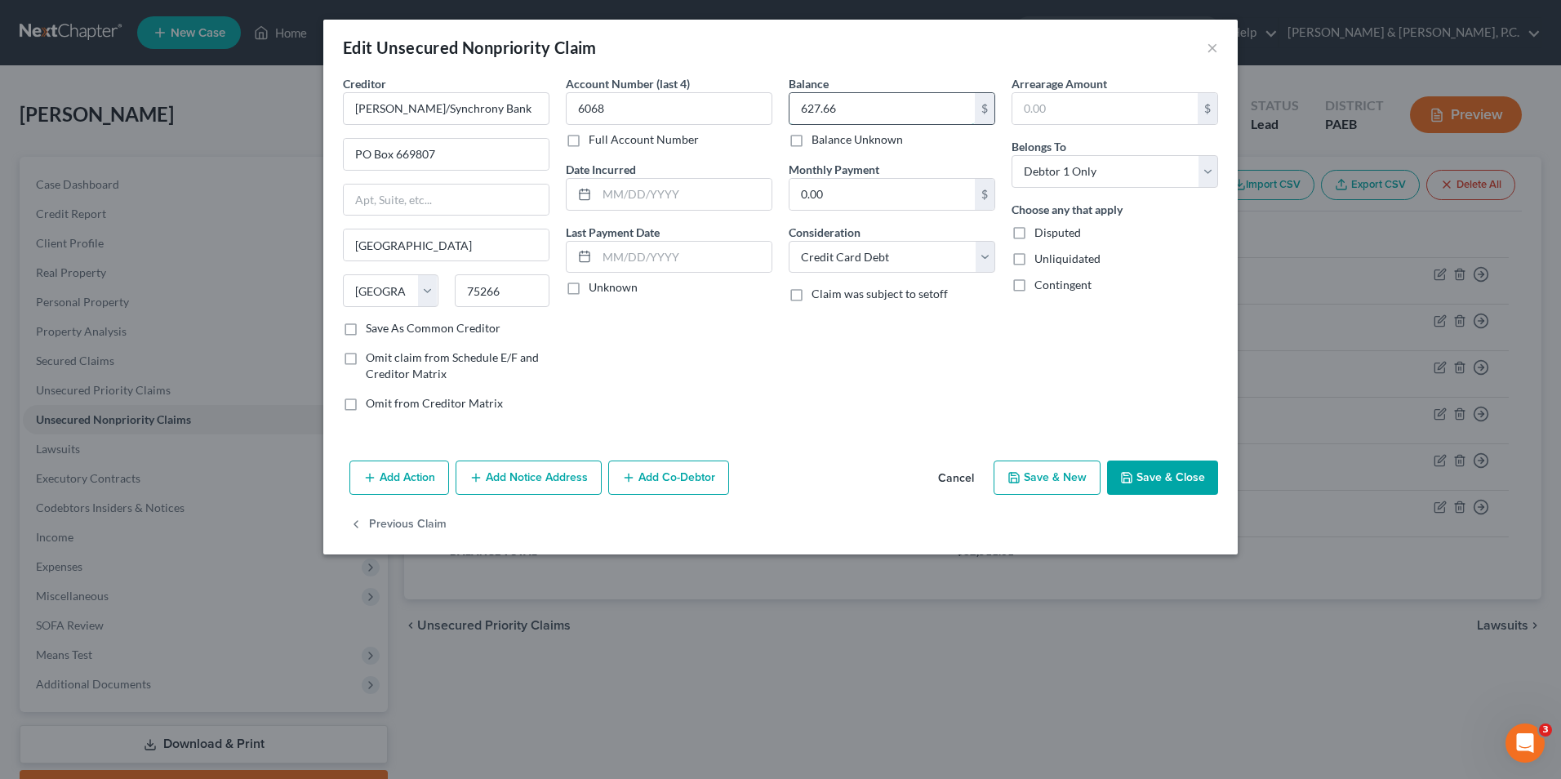
click at [909, 113] on input "627.66" at bounding box center [881, 108] width 185 height 31
type input "558.31"
click at [1154, 490] on button "Save & Close" at bounding box center [1162, 477] width 111 height 34
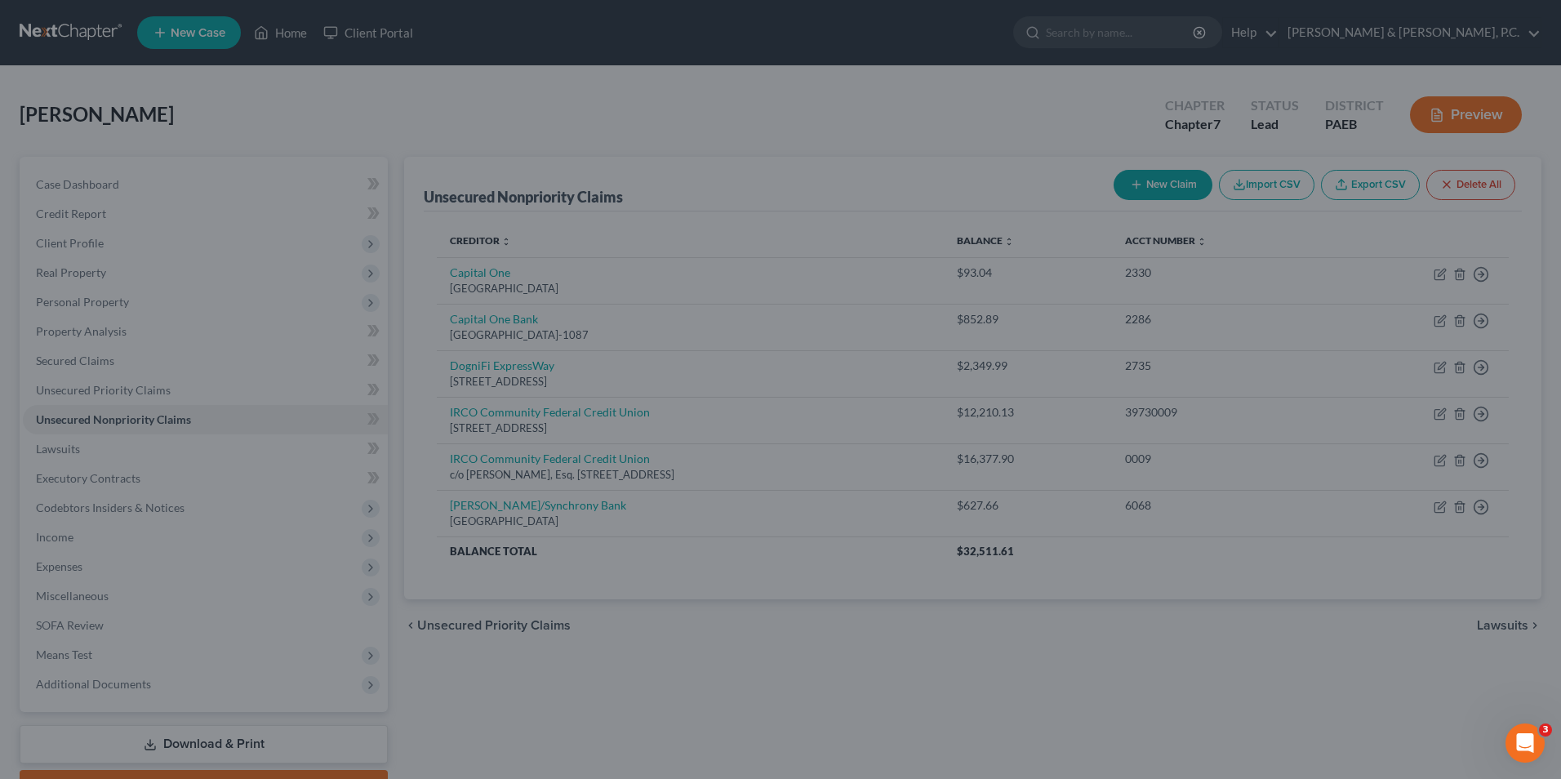
type input "0"
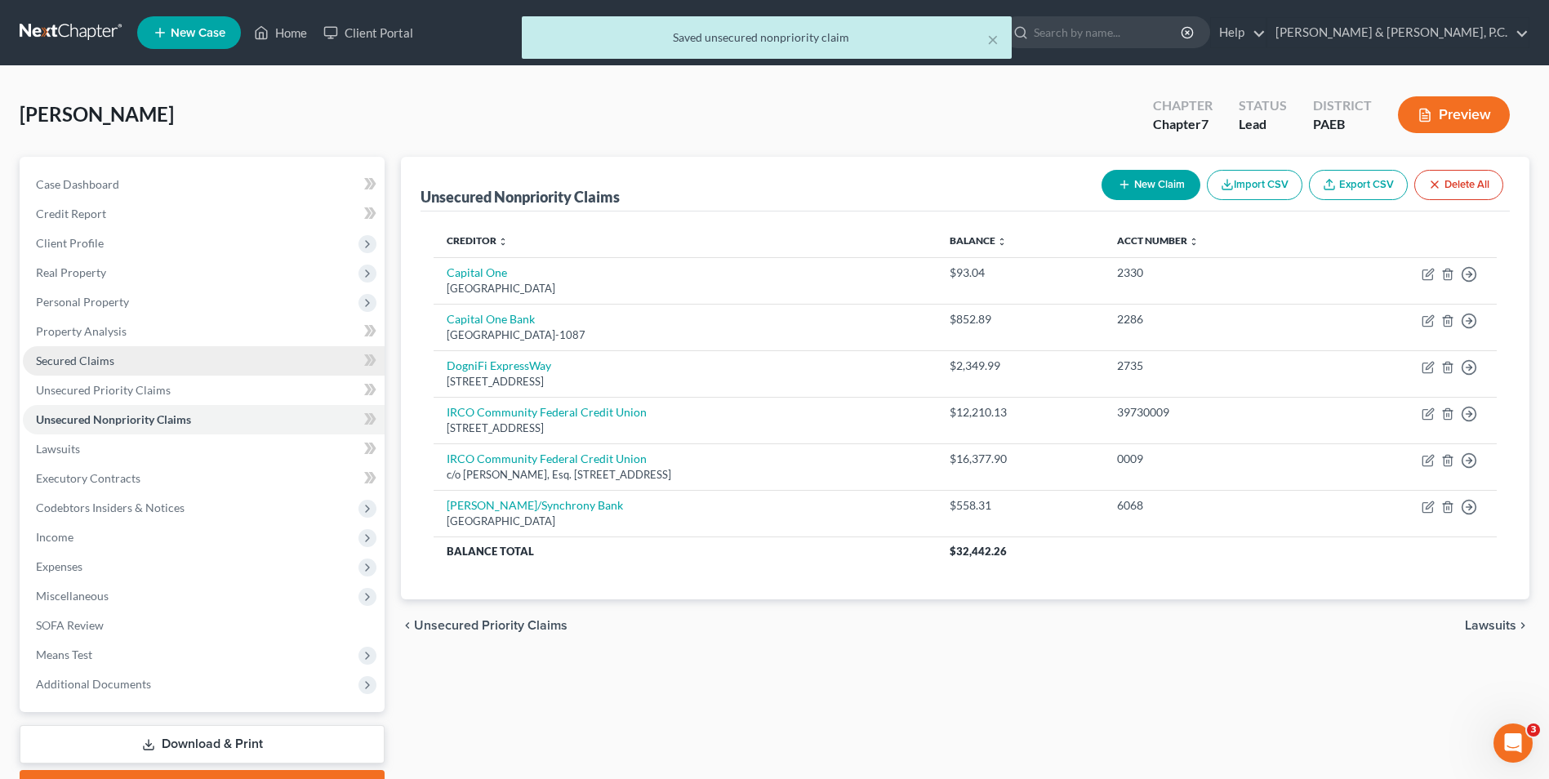
click at [116, 364] on link "Secured Claims" at bounding box center [204, 360] width 362 height 29
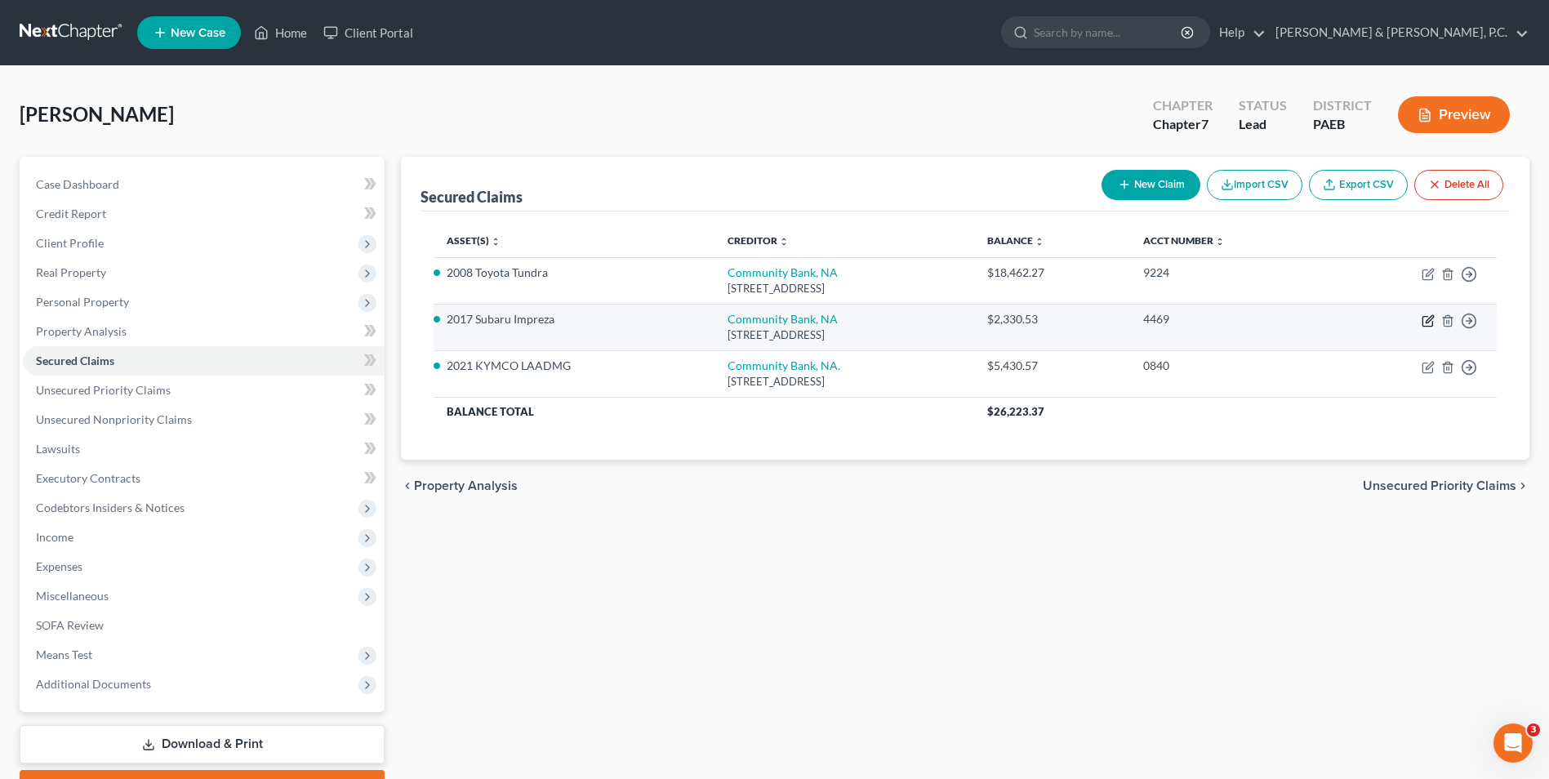
click at [1429, 321] on icon "button" at bounding box center [1428, 318] width 7 height 7
select select "35"
select select "2"
select select "0"
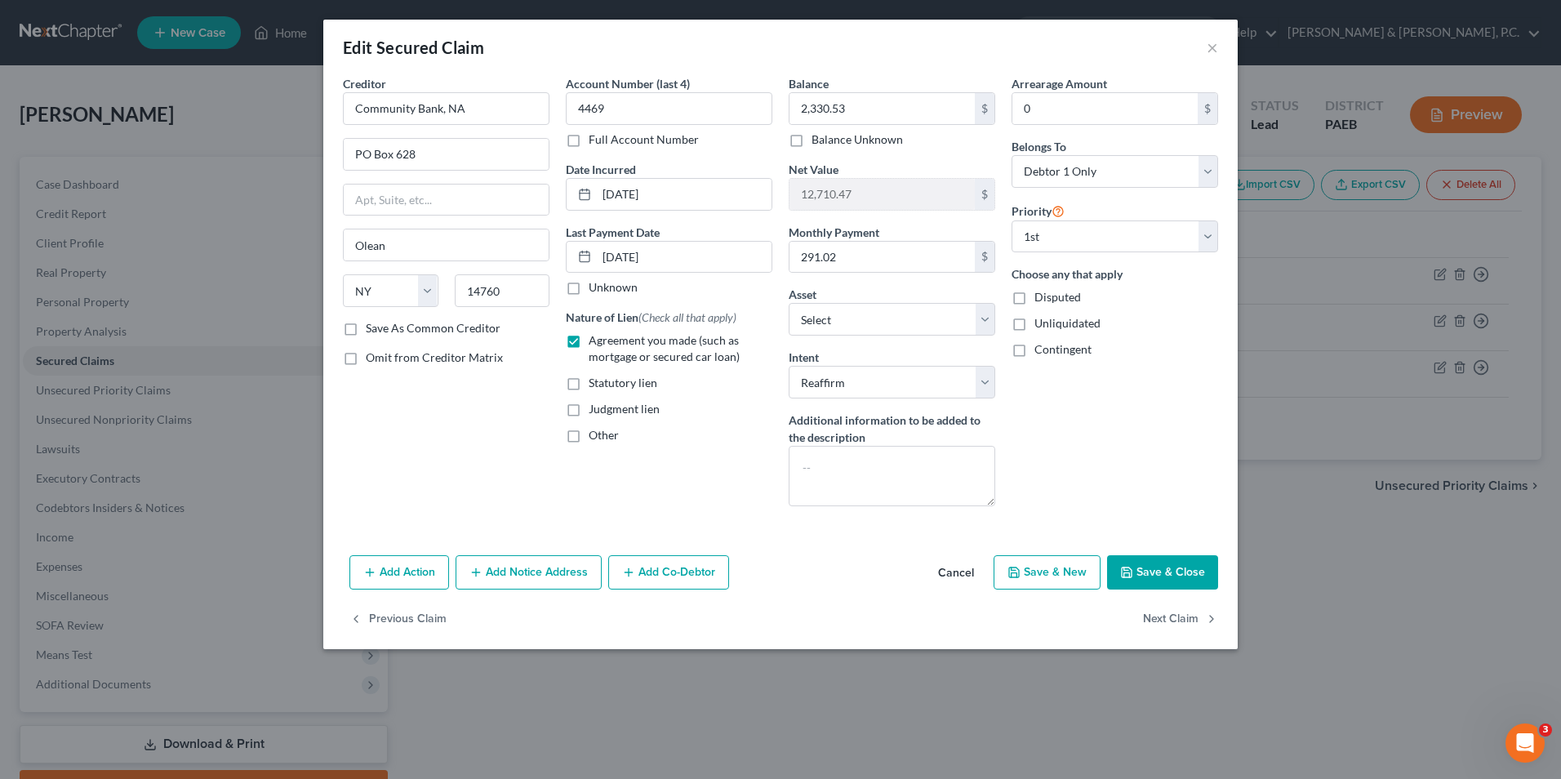
click at [1173, 573] on button "Save & Close" at bounding box center [1162, 572] width 111 height 34
